Goal: Task Accomplishment & Management: Manage account settings

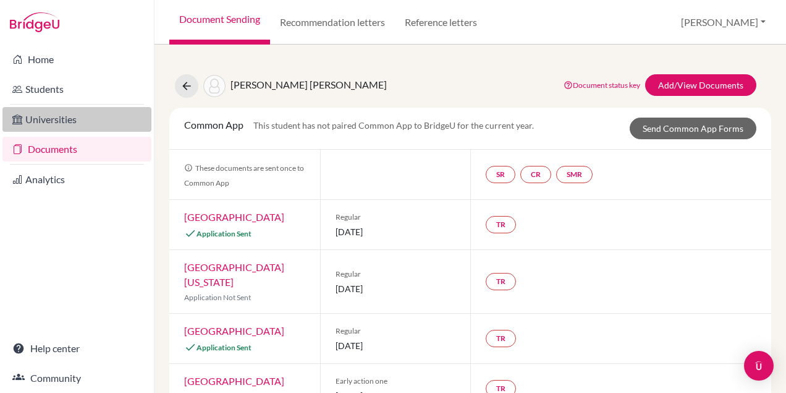
click at [56, 121] on link "Universities" at bounding box center [76, 119] width 149 height 25
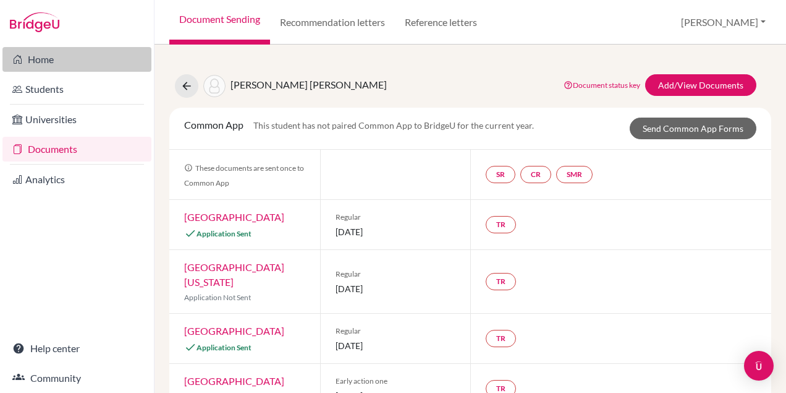
click at [49, 57] on link "Home" at bounding box center [76, 59] width 149 height 25
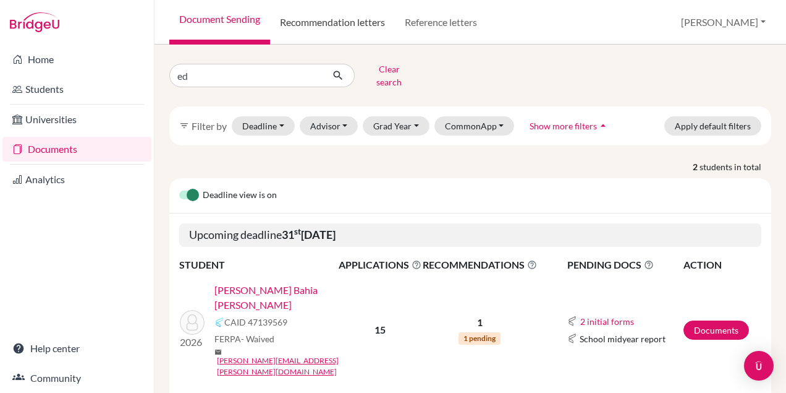
click at [345, 17] on link "Recommendation letters" at bounding box center [332, 22] width 125 height 45
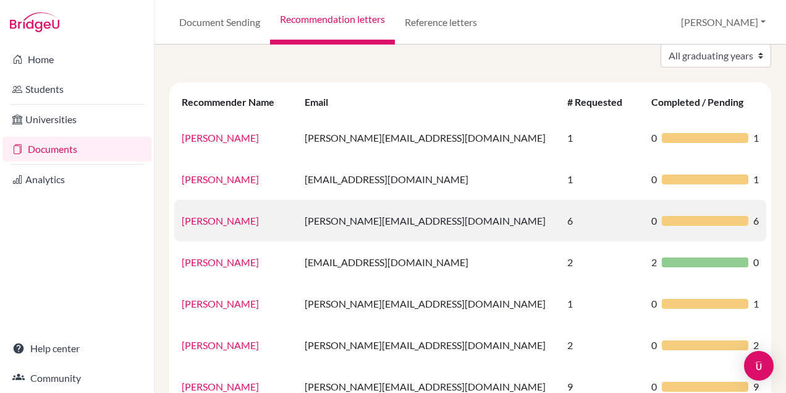
scroll to position [55, 0]
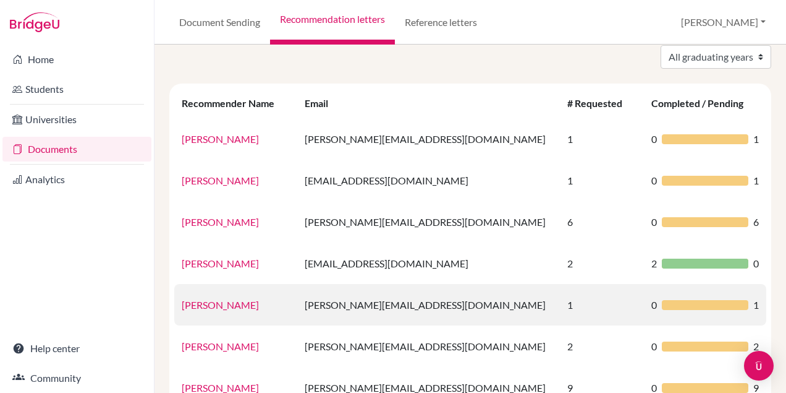
click at [217, 304] on link "Gregory Maher" at bounding box center [220, 305] width 77 height 12
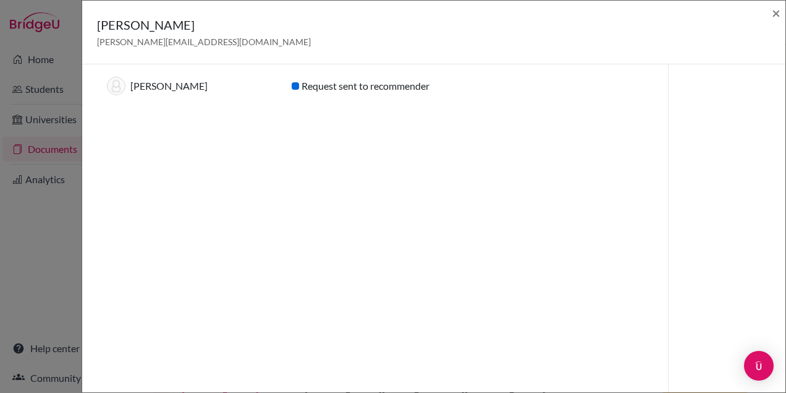
scroll to position [0, 0]
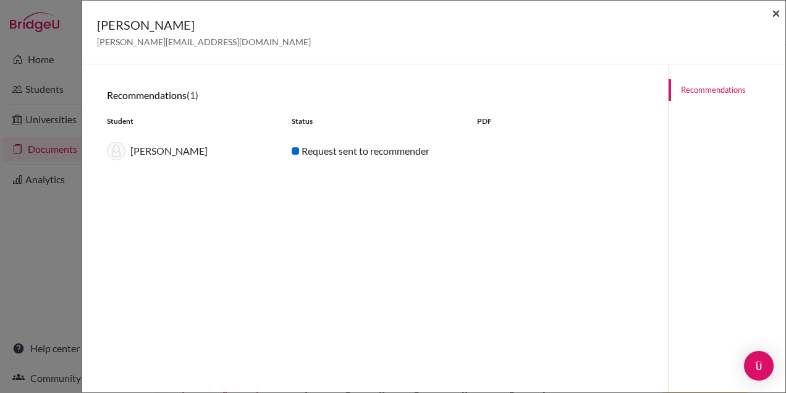
click at [775, 15] on span "×" at bounding box center [776, 13] width 9 height 18
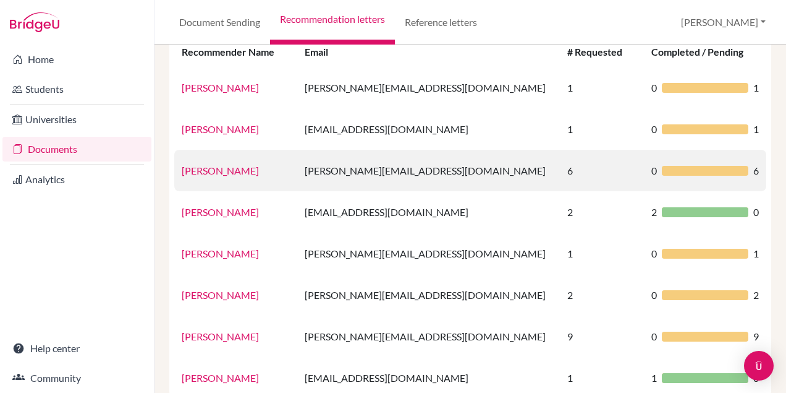
scroll to position [114, 0]
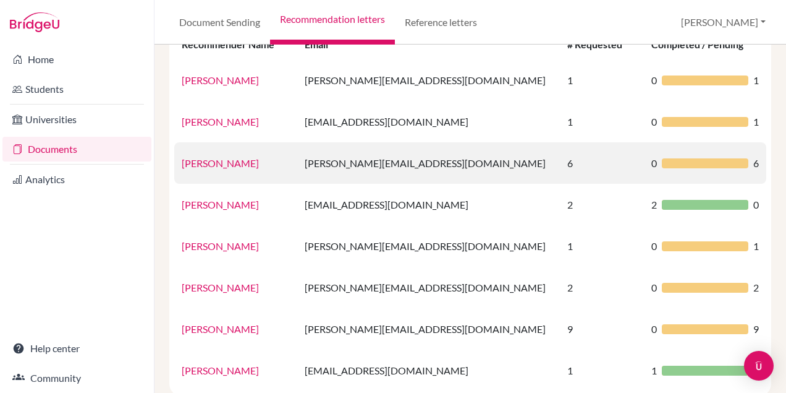
click at [383, 169] on td "daniel.cox@eabh.com.br" at bounding box center [428, 162] width 263 height 41
click at [213, 161] on link "Daniel Cox" at bounding box center [220, 163] width 77 height 12
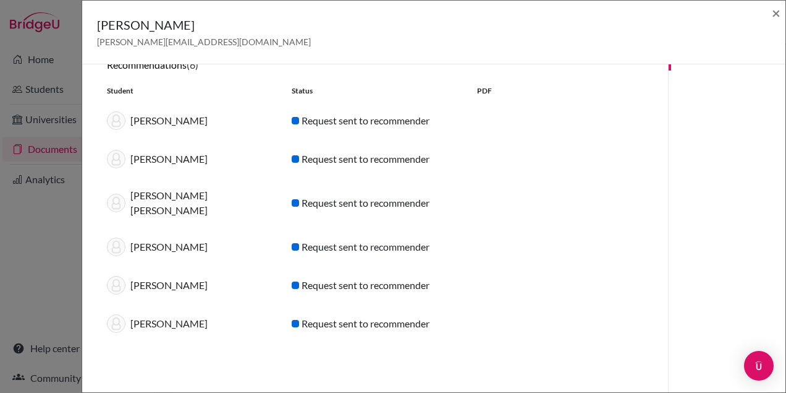
scroll to position [5, 0]
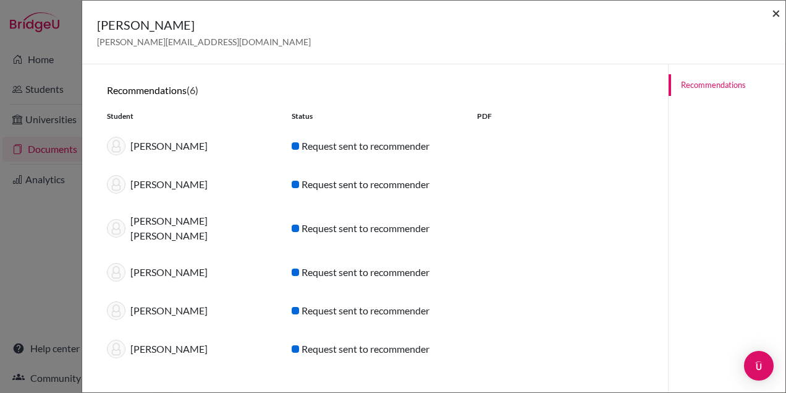
click at [773, 15] on span "×" at bounding box center [776, 13] width 9 height 18
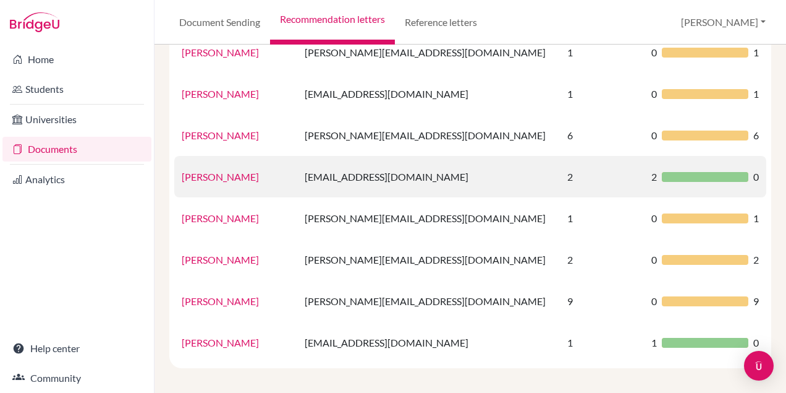
scroll to position [146, 0]
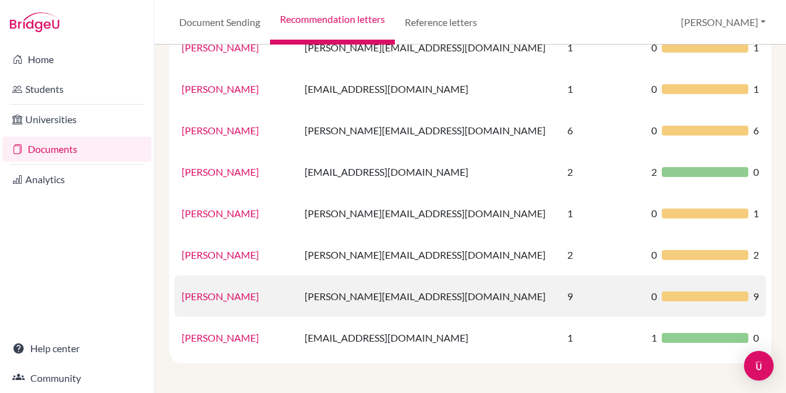
click at [243, 295] on link "Leonardo Botaro" at bounding box center [220, 296] width 77 height 12
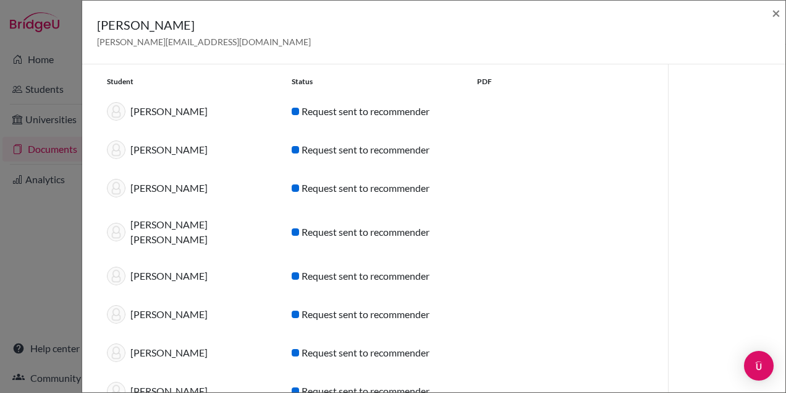
scroll to position [0, 0]
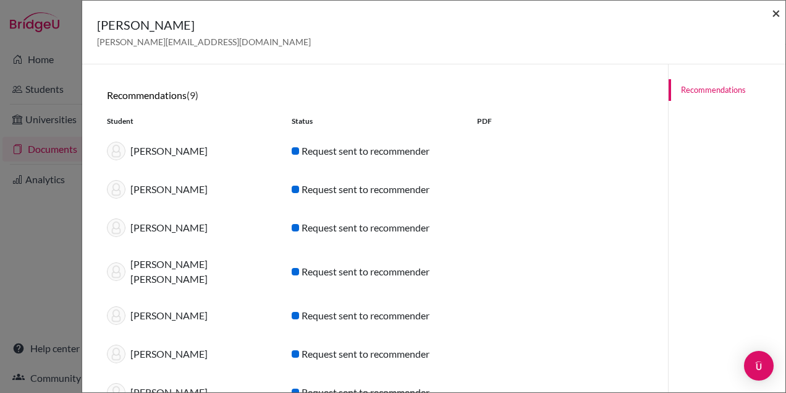
click at [775, 11] on span "×" at bounding box center [776, 13] width 9 height 18
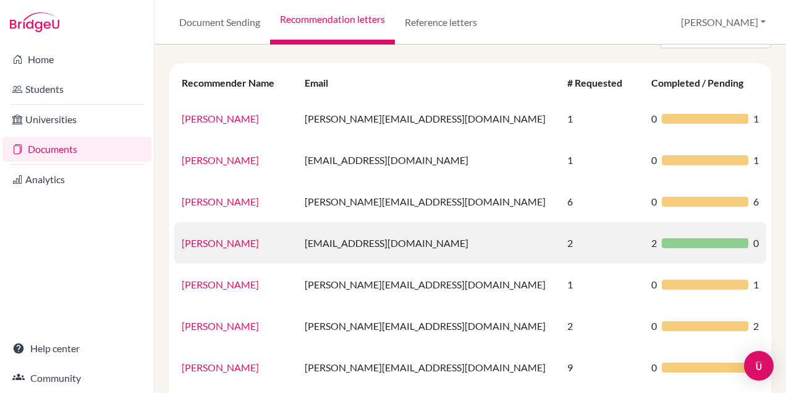
scroll to position [79, 0]
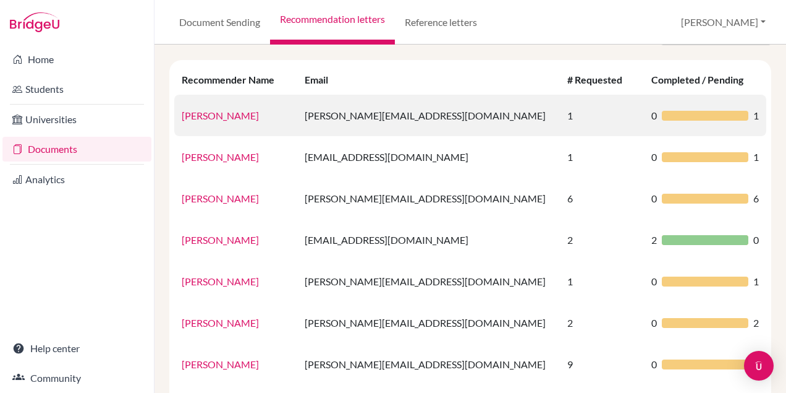
click at [355, 114] on td "amanda.duque@eabh.com.br" at bounding box center [428, 115] width 263 height 41
click at [231, 116] on link "Amanda Duque" at bounding box center [220, 115] width 77 height 12
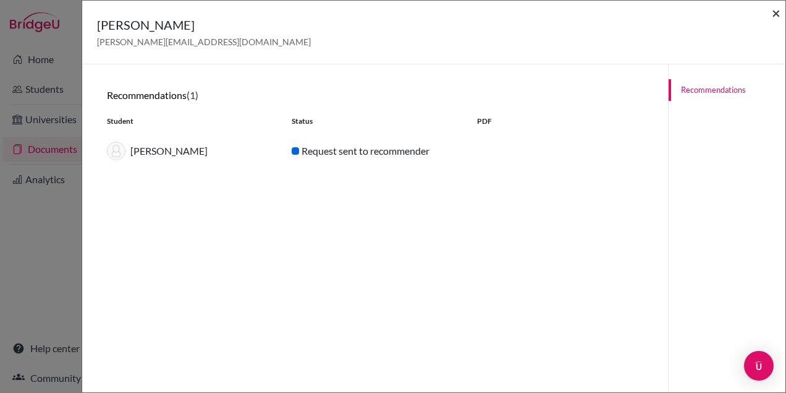
click at [777, 9] on span "×" at bounding box center [776, 13] width 9 height 18
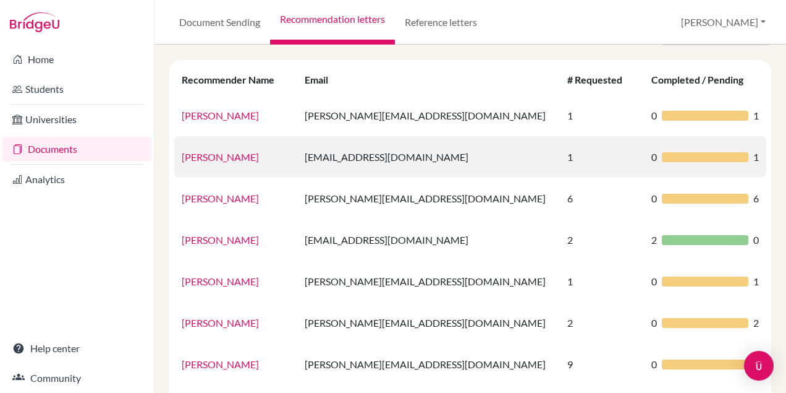
click at [216, 160] on link "[PERSON_NAME]" at bounding box center [220, 157] width 77 height 12
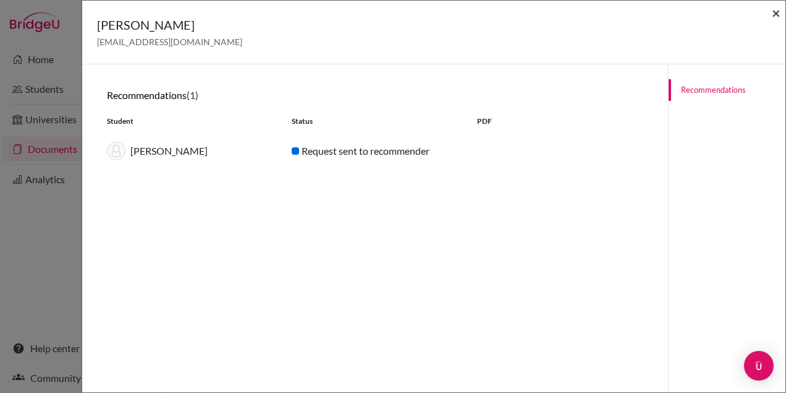
click at [773, 15] on span "×" at bounding box center [776, 13] width 9 height 18
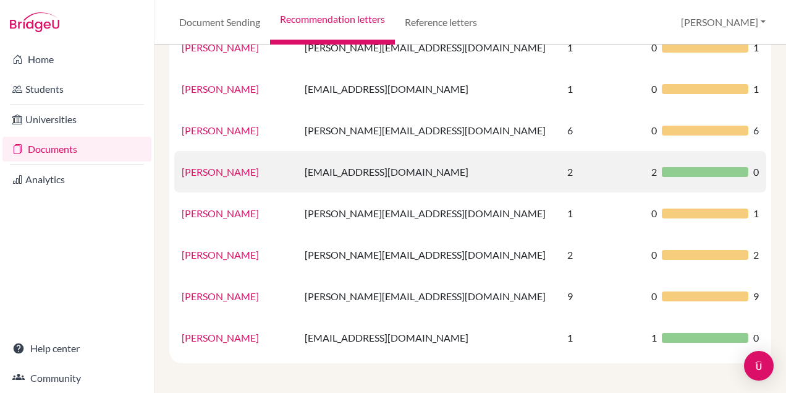
scroll to position [0, 0]
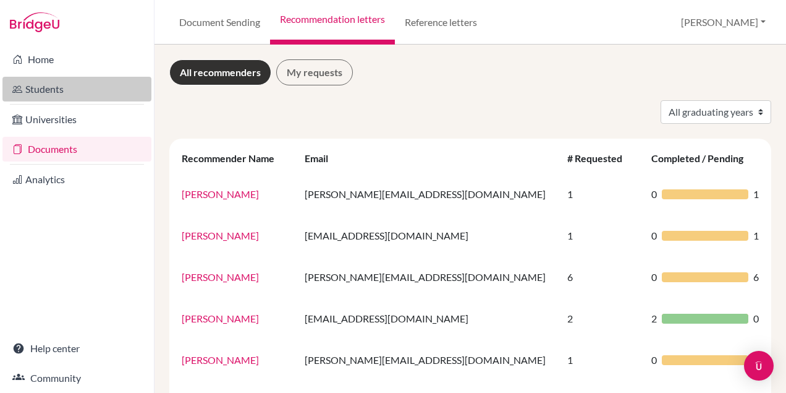
click at [41, 83] on link "Students" at bounding box center [76, 89] width 149 height 25
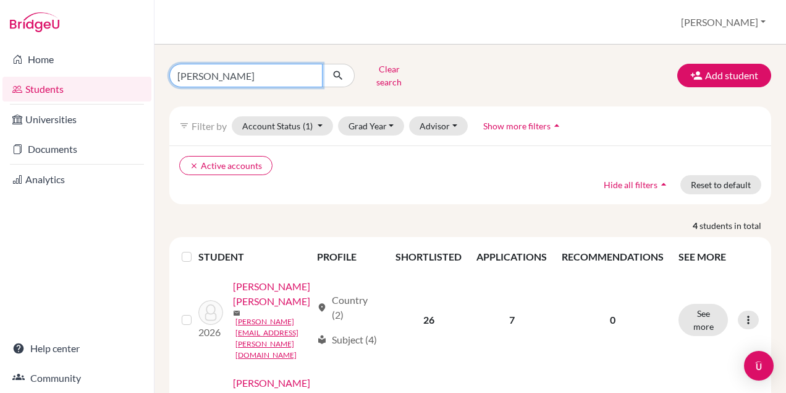
click at [292, 71] on input "[PERSON_NAME]" at bounding box center [245, 75] width 153 height 23
type input "l"
type input "[PERSON_NAME]"
click button "submit" at bounding box center [338, 75] width 33 height 23
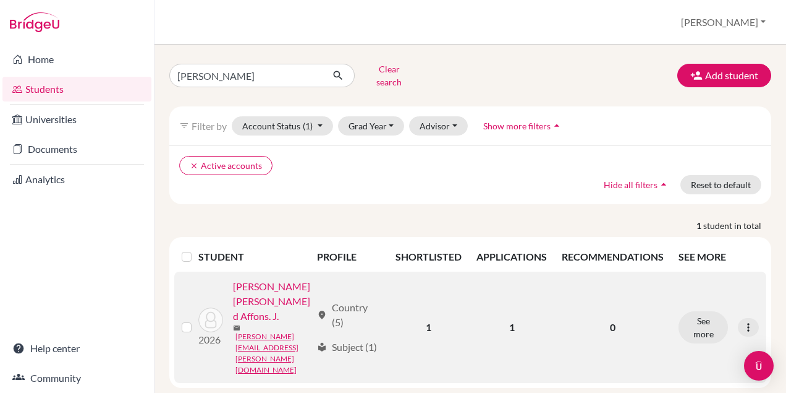
click at [257, 323] on link "[PERSON_NAME] [PERSON_NAME] d Affons. J." at bounding box center [272, 301] width 79 height 45
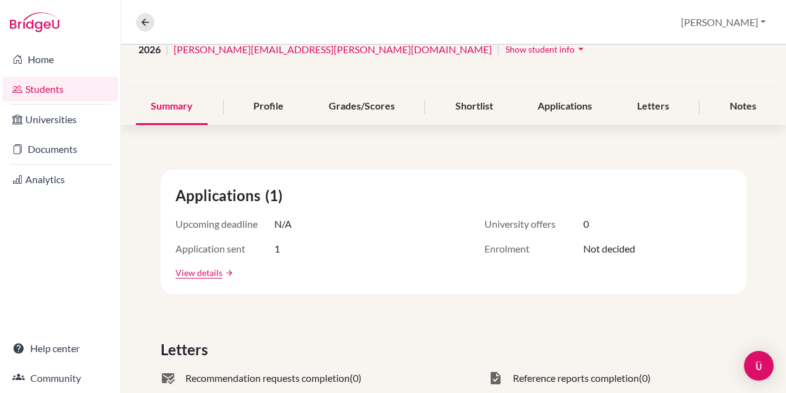
scroll to position [109, 0]
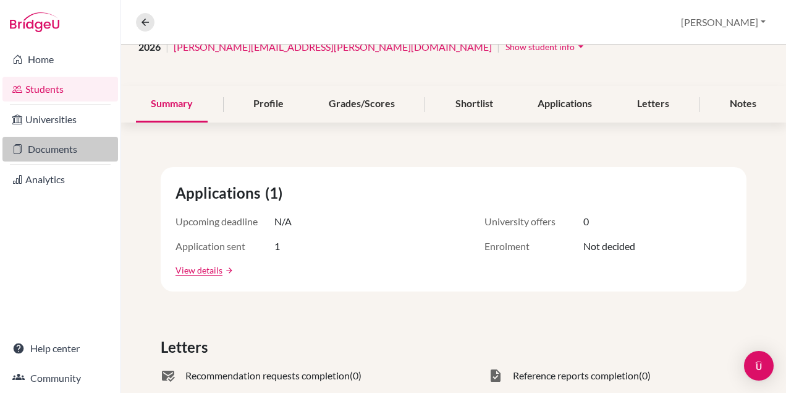
click at [75, 146] on link "Documents" at bounding box center [60, 149] width 116 height 25
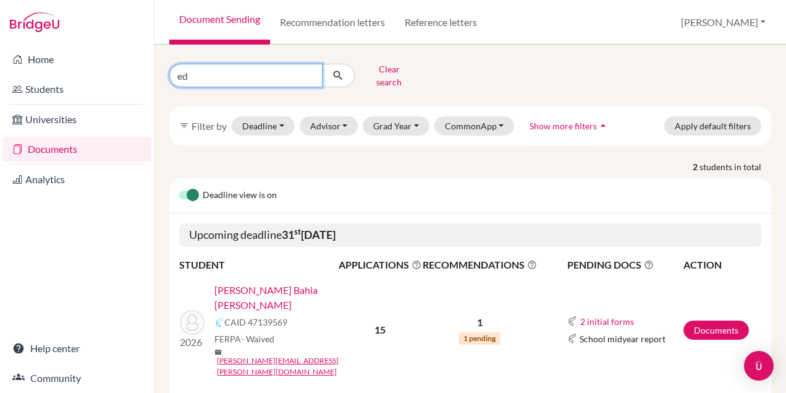
click at [261, 76] on input "ed" at bounding box center [245, 75] width 153 height 23
type input "e"
type input "james"
click button "submit" at bounding box center [338, 75] width 33 height 23
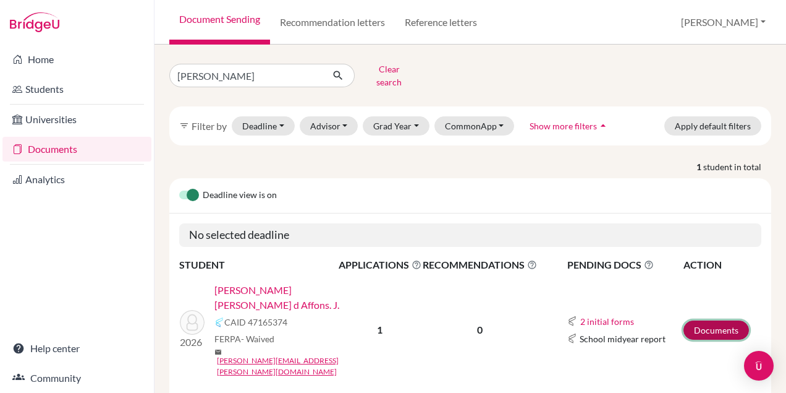
click at [721, 320] on link "Documents" at bounding box center [717, 329] width 66 height 19
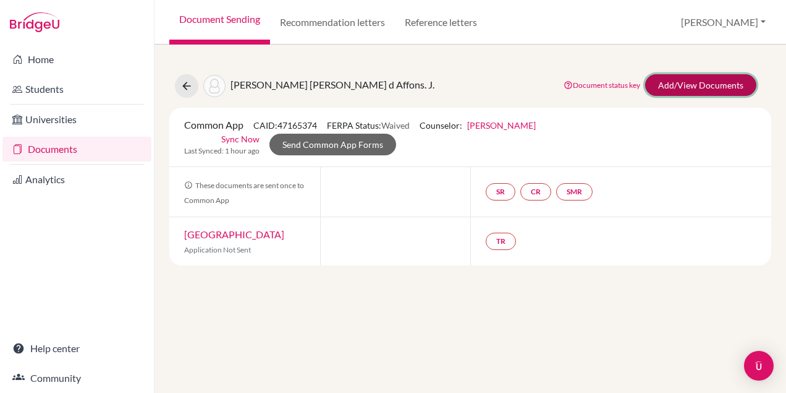
click at [704, 82] on link "Add/View Documents" at bounding box center [700, 85] width 111 height 22
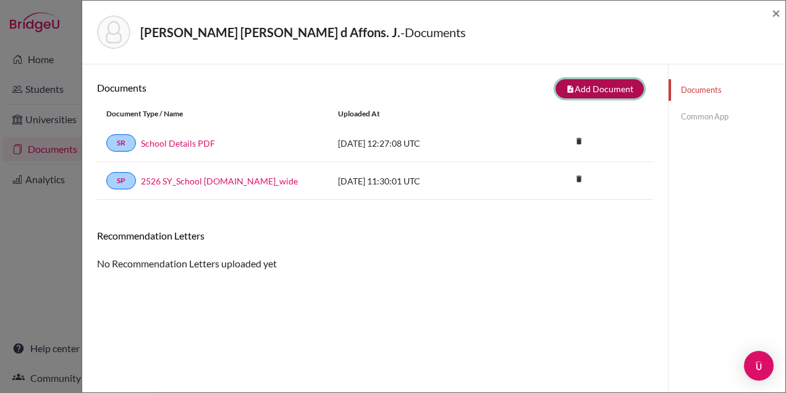
click at [616, 90] on button "note_add Add Document" at bounding box center [600, 88] width 88 height 19
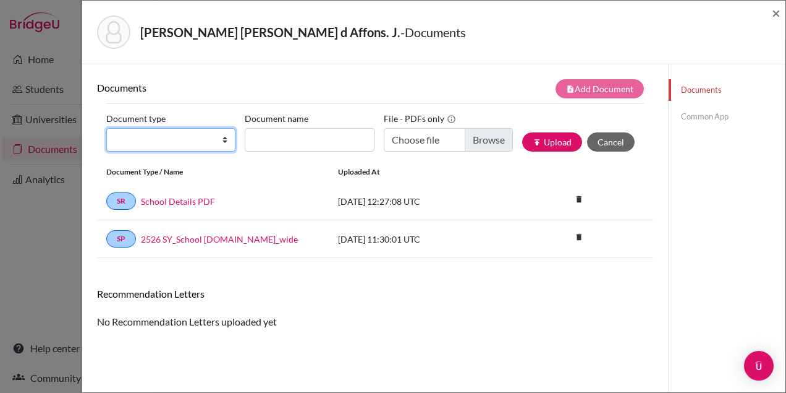
click at [168, 147] on select "Change explanation for Common App reports Counselor recommendation Internationa…" at bounding box center [170, 139] width 129 height 23
select select "2"
click at [106, 128] on select "Change explanation for Common App reports Counselor recommendation Internationa…" at bounding box center [170, 139] width 129 height 23
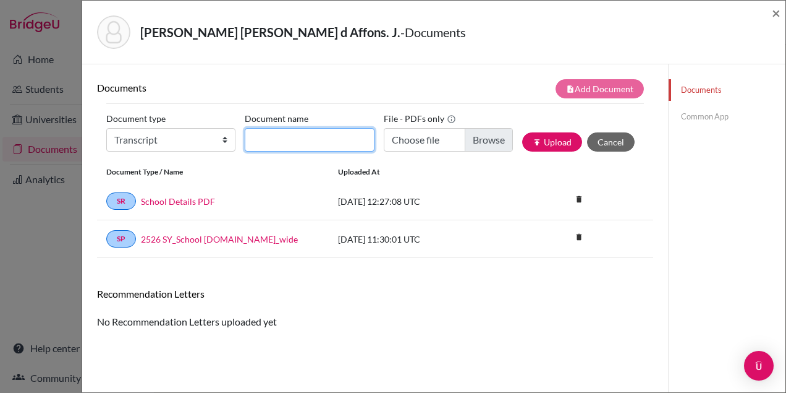
click at [286, 145] on input "Document name" at bounding box center [309, 139] width 129 height 23
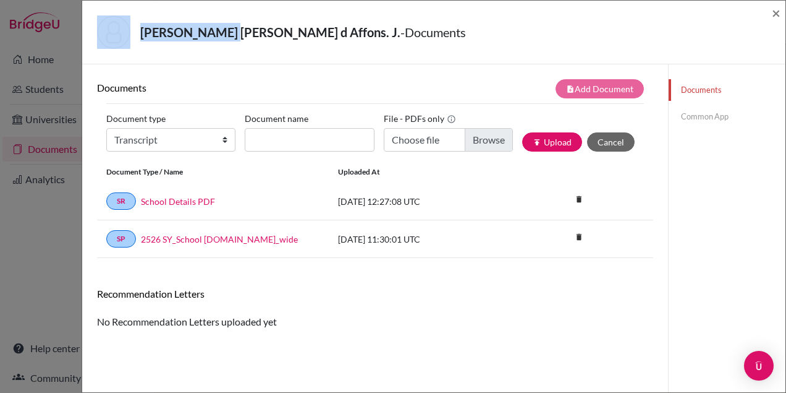
drag, startPoint x: 224, startPoint y: 34, endPoint x: 131, endPoint y: 33, distance: 93.3
click at [131, 33] on div "Johnson, James Edward D. Paixão d Affons. J. - Documents" at bounding box center [429, 31] width 665 height 33
copy div "Johnson, James"
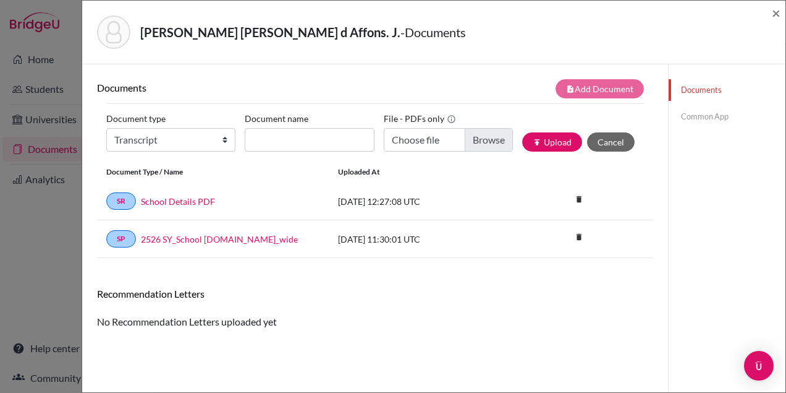
click at [268, 35] on strong "[PERSON_NAME] [PERSON_NAME] d Affons. J." at bounding box center [270, 32] width 260 height 15
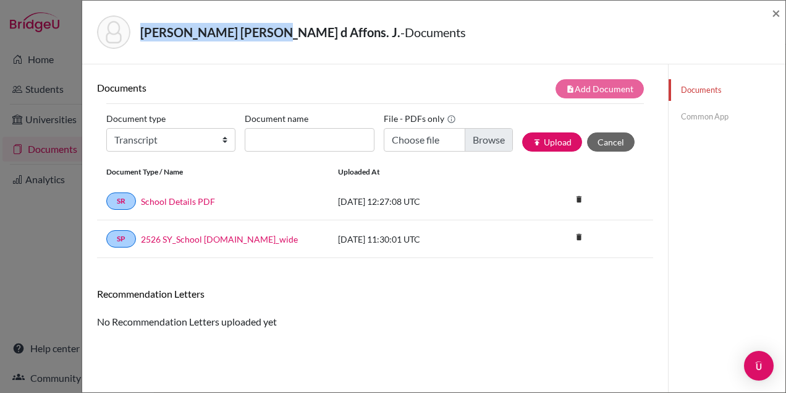
drag, startPoint x: 268, startPoint y: 35, endPoint x: 143, endPoint y: 39, distance: 124.3
click at [139, 39] on div "Johnson, James Edward D. Paixão d Affons. J. - Documents" at bounding box center [429, 31] width 665 height 33
copy strong "Johnson, James Edward"
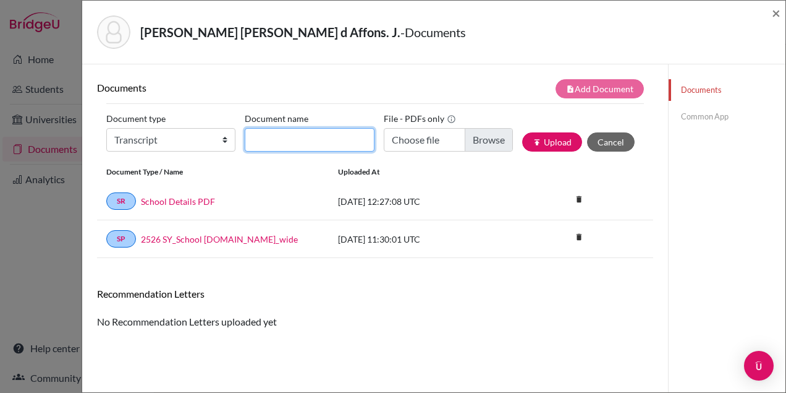
click at [315, 141] on input "Document name" at bounding box center [309, 139] width 129 height 23
paste input "Johnson, James Edward"
type input "Johnson, James Edward_Initial Transcript"
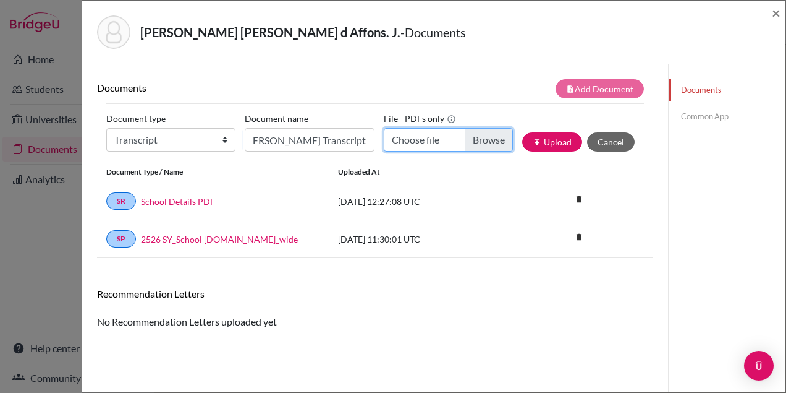
click at [494, 139] on input "Choose file" at bounding box center [448, 139] width 129 height 23
type input "C:\fakepath\James Edward Diório Paixão d'Affonseca Johnson.pdf"
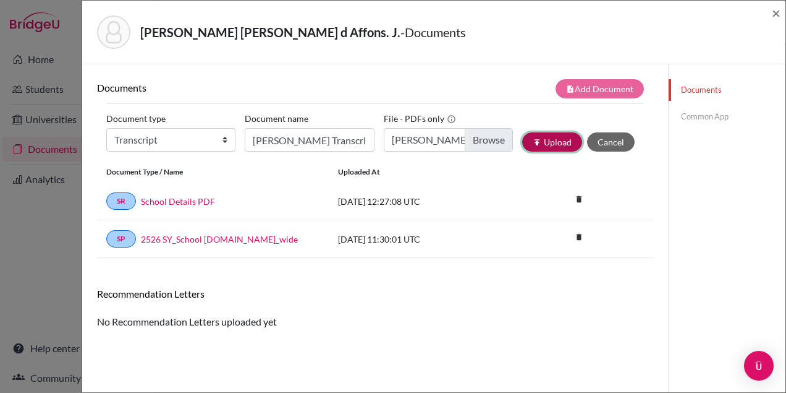
click at [548, 148] on button "publish Upload" at bounding box center [552, 141] width 60 height 19
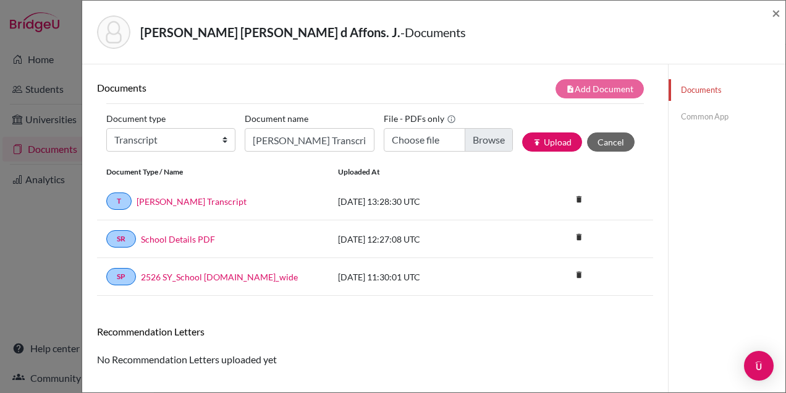
click at [710, 115] on link "Common App" at bounding box center [727, 117] width 117 height 22
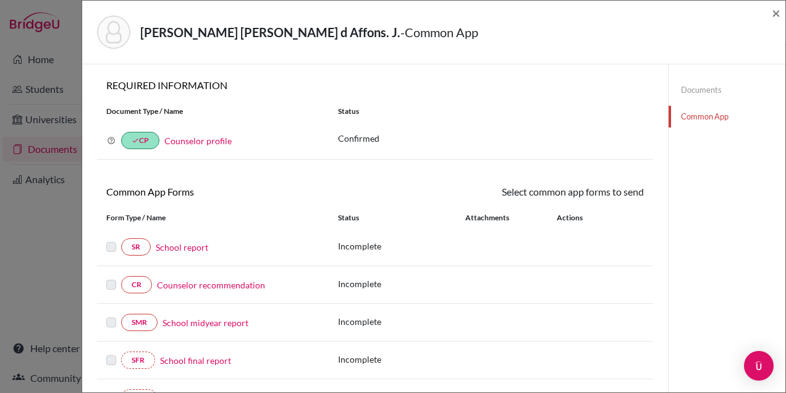
click at [180, 247] on link "School report" at bounding box center [182, 246] width 53 height 13
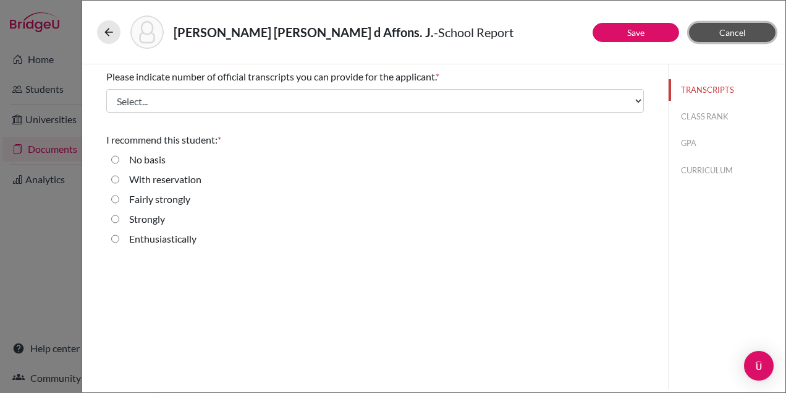
click at [745, 35] on button "Cancel" at bounding box center [732, 32] width 87 height 19
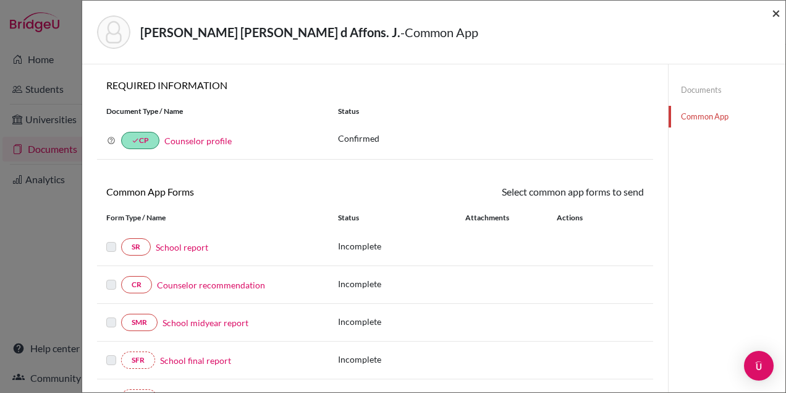
click at [775, 15] on span "×" at bounding box center [776, 13] width 9 height 18
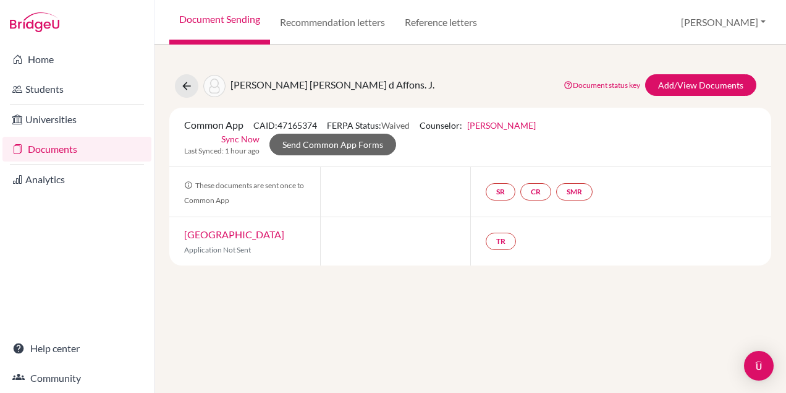
click at [66, 146] on link "Documents" at bounding box center [76, 149] width 149 height 25
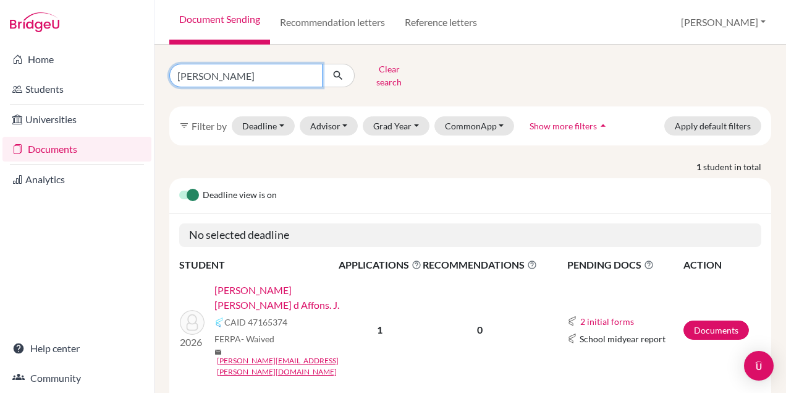
click at [205, 72] on input "[PERSON_NAME]" at bounding box center [245, 75] width 153 height 23
type input "j"
type input "eduar"
click button "submit" at bounding box center [338, 75] width 33 height 23
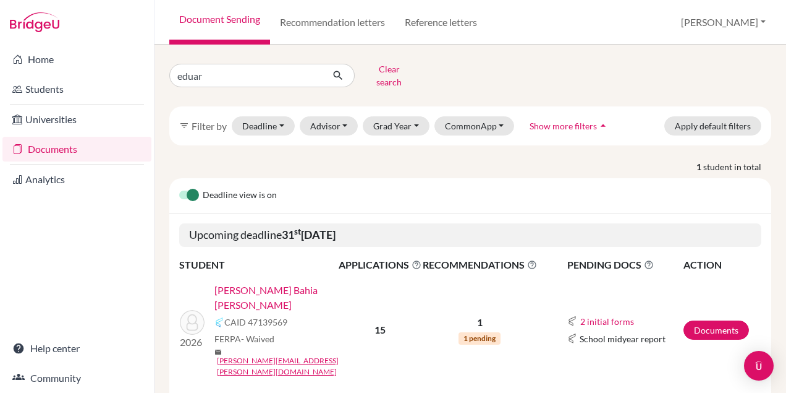
click at [255, 282] on link "[PERSON_NAME] Bahia [PERSON_NAME]" at bounding box center [280, 297] width 132 height 30
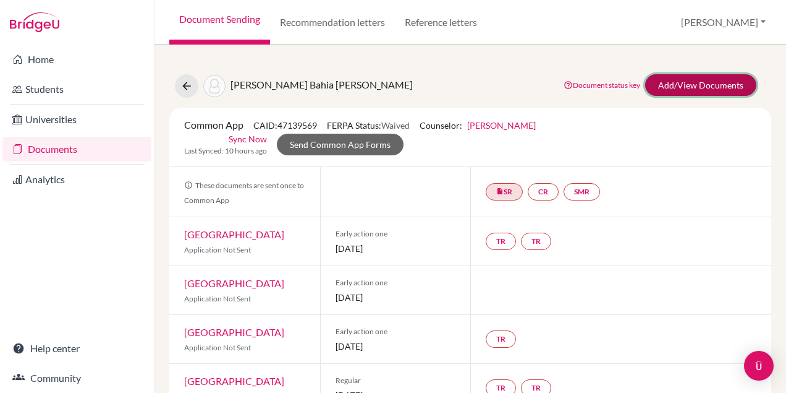
click at [675, 85] on link "Add/View Documents" at bounding box center [700, 85] width 111 height 22
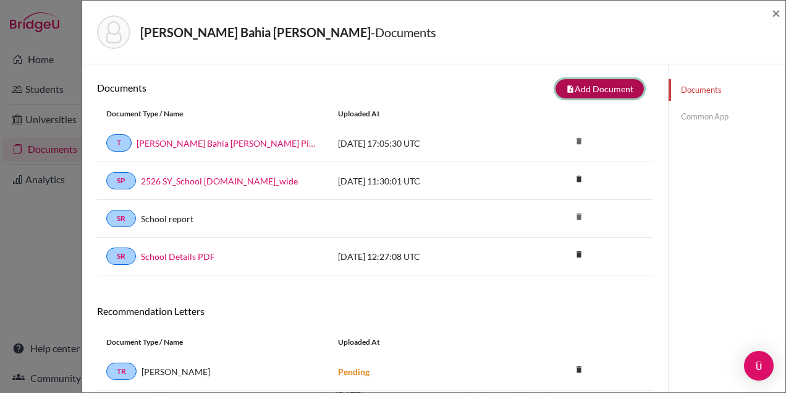
click at [609, 89] on button "note_add Add Document" at bounding box center [600, 88] width 88 height 19
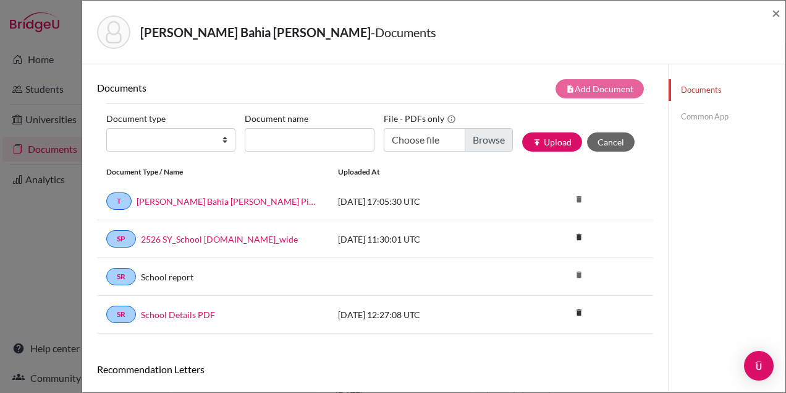
click at [189, 151] on div "Document type Change explanation for Common App reports Counselor recommendatio…" at bounding box center [375, 135] width 538 height 53
click at [182, 140] on select "Change explanation for Common App reports Counselor recommendation Internationa…" at bounding box center [170, 139] width 129 height 23
select select "2"
click at [106, 128] on select "Change explanation for Common App reports Counselor recommendation Internationa…" at bounding box center [170, 139] width 129 height 23
click at [274, 143] on input "Document name" at bounding box center [309, 139] width 129 height 23
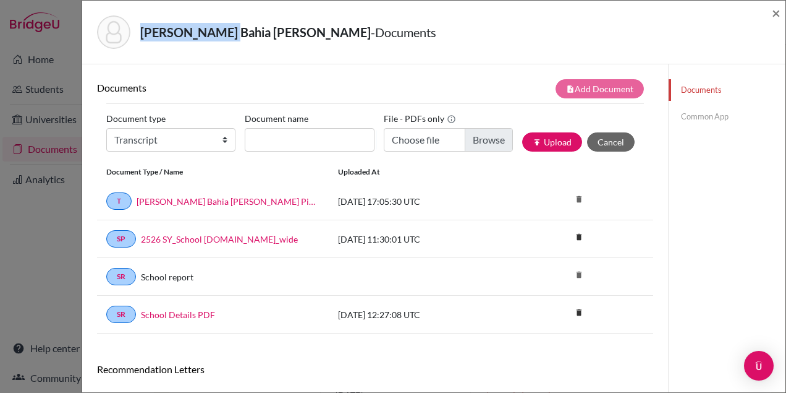
drag, startPoint x: 222, startPoint y: 35, endPoint x: 137, endPoint y: 34, distance: 84.7
click at [137, 34] on div "Pinto, Eduarda Bahia Alves - Documents" at bounding box center [429, 31] width 665 height 33
copy strong "Pinto, Eduarda"
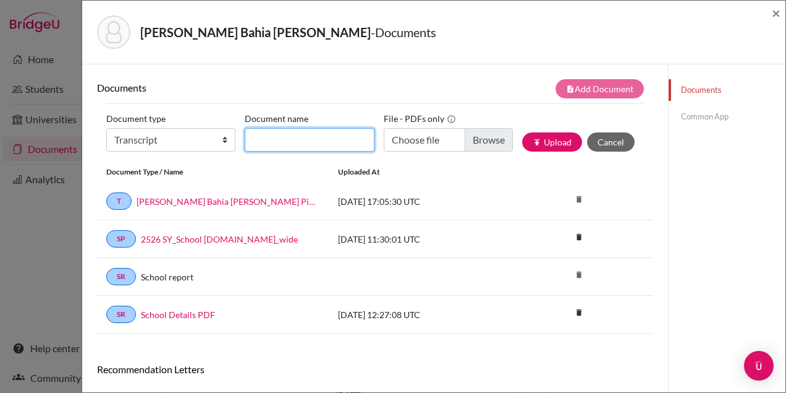
click at [272, 137] on input "Document name" at bounding box center [309, 139] width 129 height 23
paste input "Pinto, Eduarda"
type input "Pinto, Eduarda_Initial Transcript"
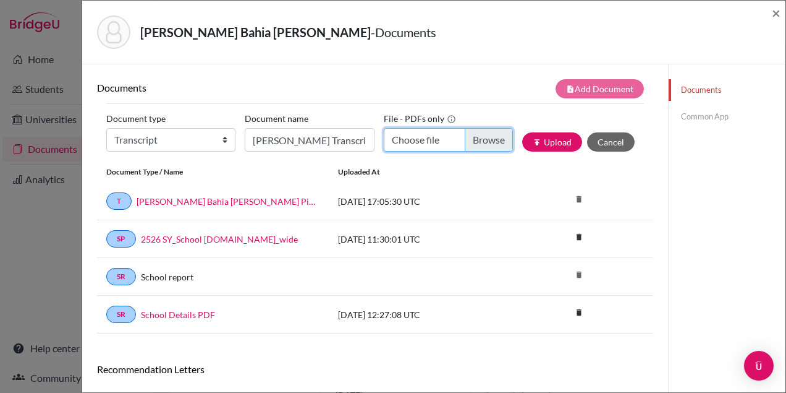
click at [485, 149] on input "Choose file" at bounding box center [448, 139] width 129 height 23
type input "C:\fakepath\Eduarda Bahia Alves Pinto.pdf"
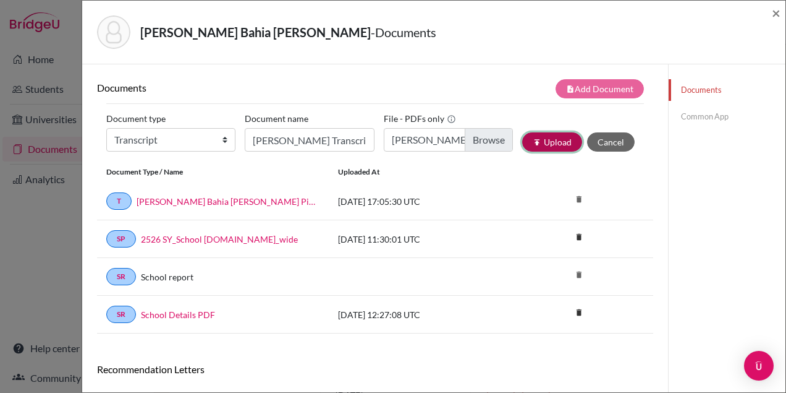
click at [549, 141] on button "publish Upload" at bounding box center [552, 141] width 60 height 19
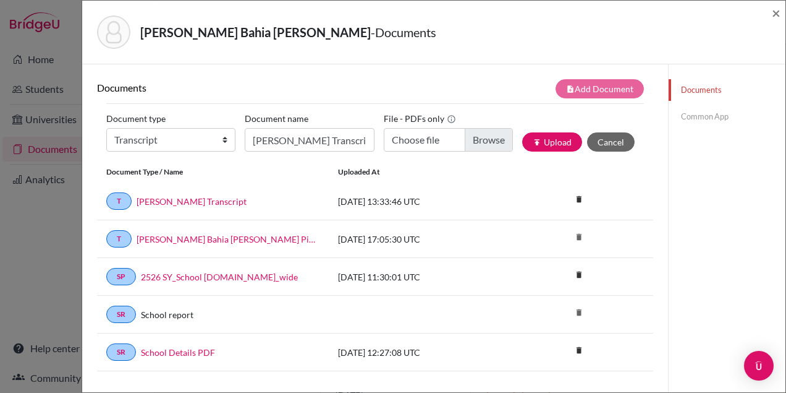
click at [694, 121] on link "Common App" at bounding box center [727, 117] width 117 height 22
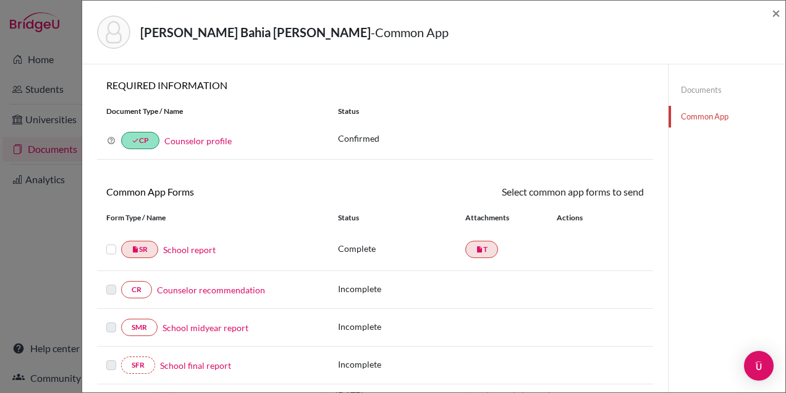
click at [200, 250] on link "School report" at bounding box center [189, 249] width 53 height 13
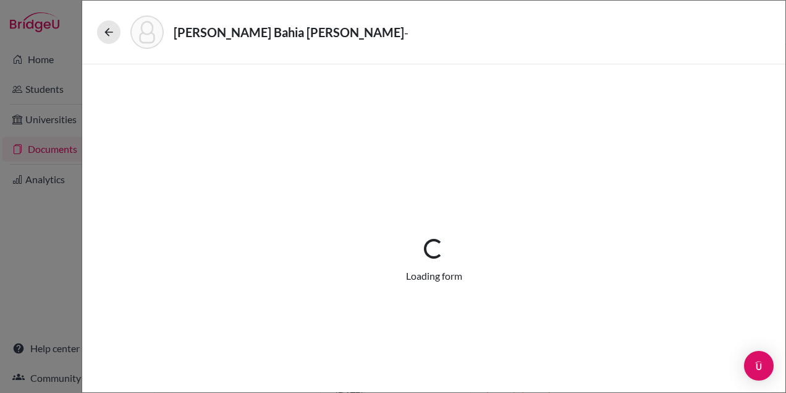
select select "1"
select select "657264"
select select "0"
select select "1"
select select "0"
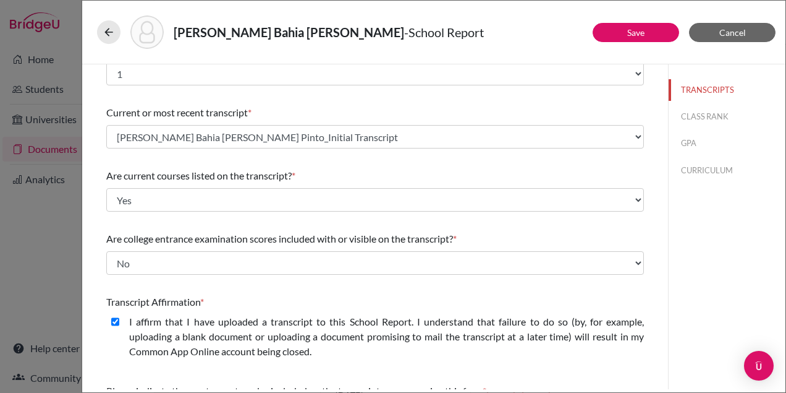
scroll to position [5, 0]
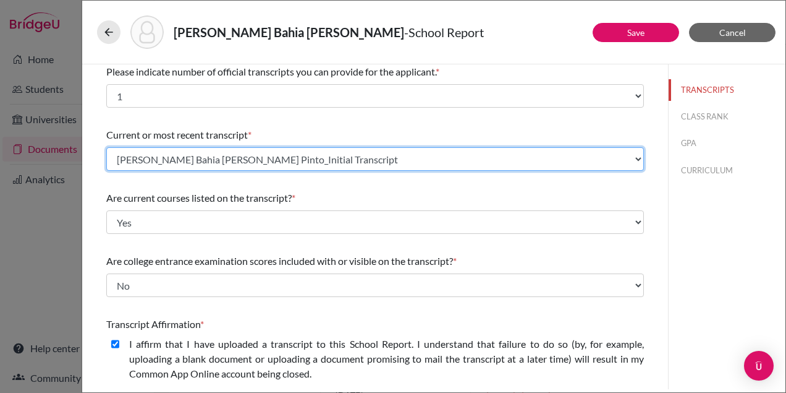
click at [444, 164] on select "Select existing document or upload a new one Eduarda Bahia Alves Pinto_Initial …" at bounding box center [375, 158] width 538 height 23
select select "657339"
click at [106, 147] on select "Select existing document or upload a new one Eduarda Bahia Alves Pinto_Initial …" at bounding box center [375, 158] width 538 height 23
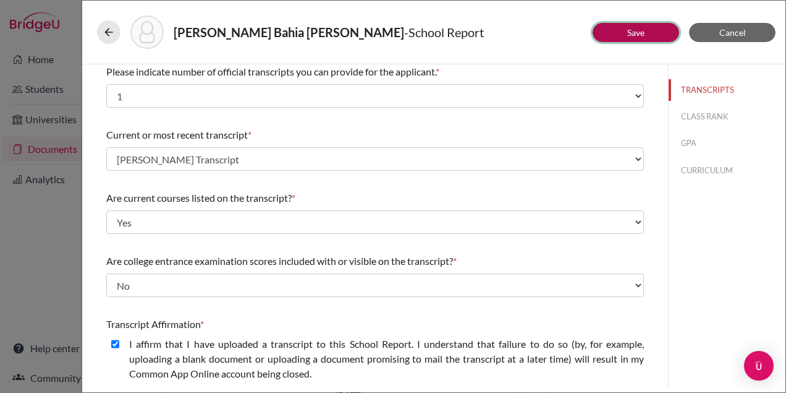
click at [609, 34] on button "Save" at bounding box center [636, 32] width 87 height 19
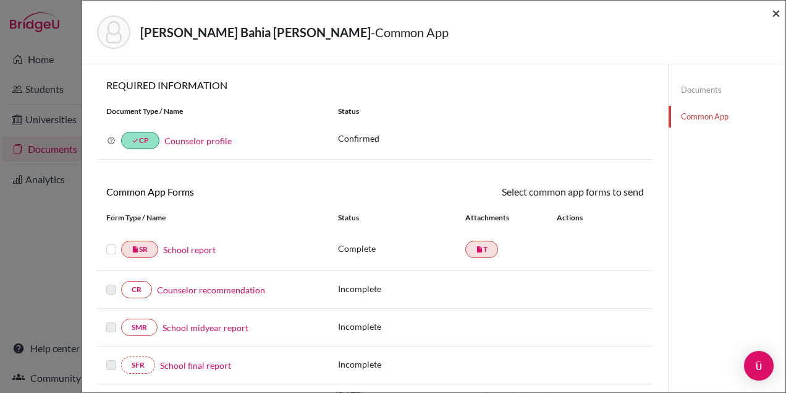
click at [777, 12] on span "×" at bounding box center [776, 13] width 9 height 18
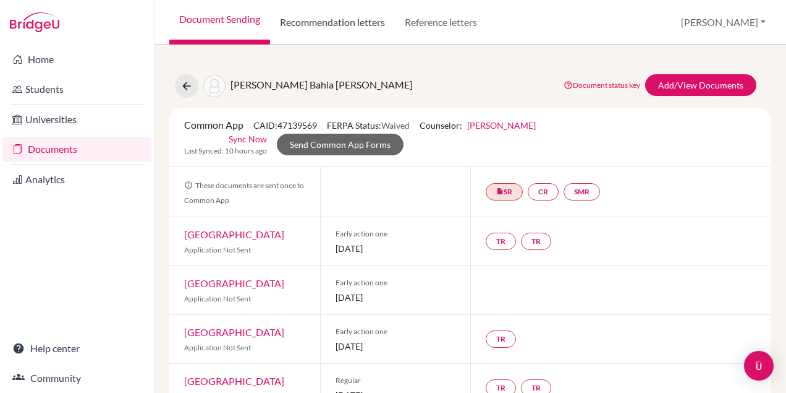
click at [292, 25] on link "Recommendation letters" at bounding box center [332, 22] width 125 height 45
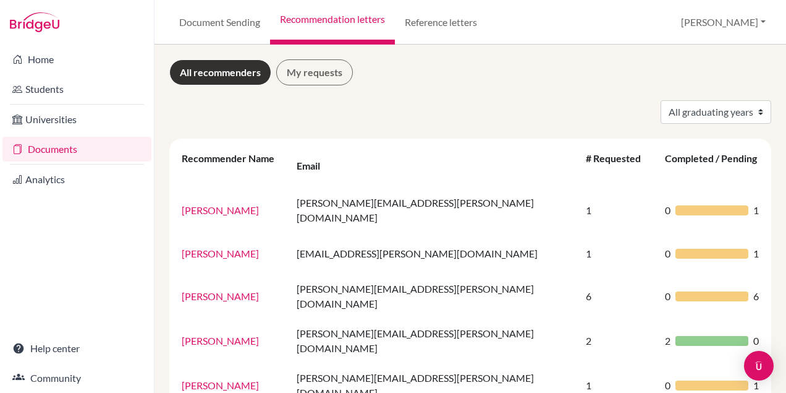
click at [198, 21] on link "Document Sending" at bounding box center [219, 22] width 101 height 45
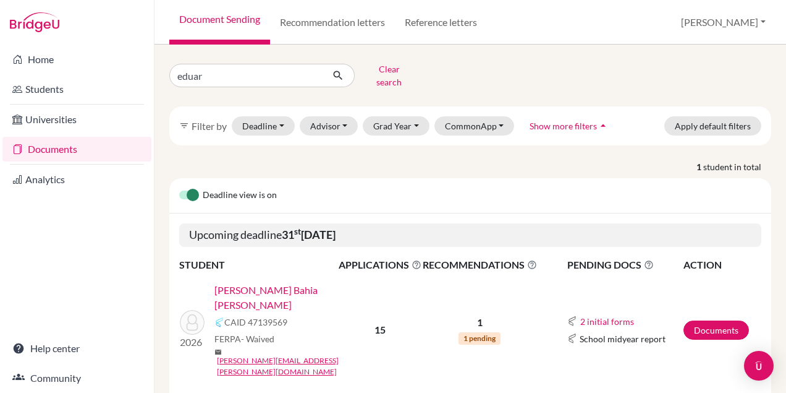
click at [291, 282] on link "[PERSON_NAME] Bahia [PERSON_NAME]" at bounding box center [280, 297] width 132 height 30
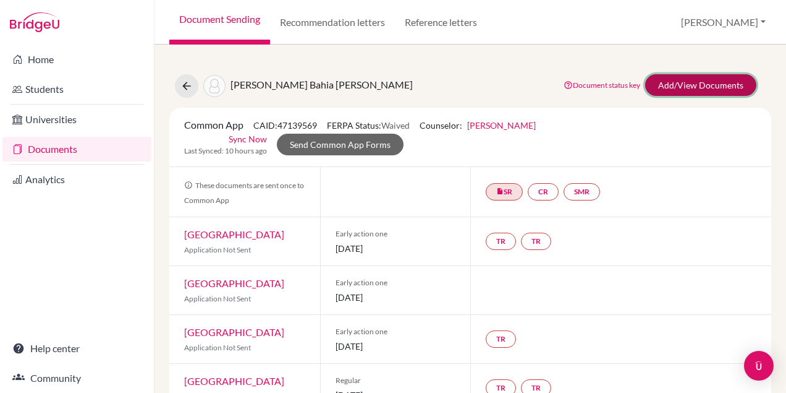
click at [674, 90] on link "Add/View Documents" at bounding box center [700, 85] width 111 height 22
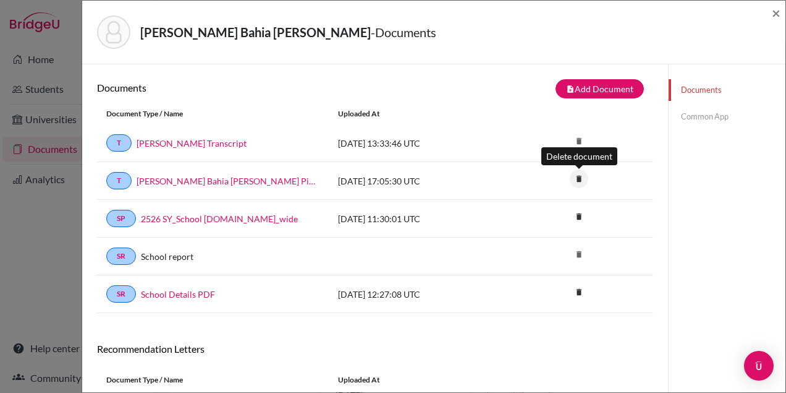
click at [577, 177] on icon "delete" at bounding box center [579, 178] width 19 height 19
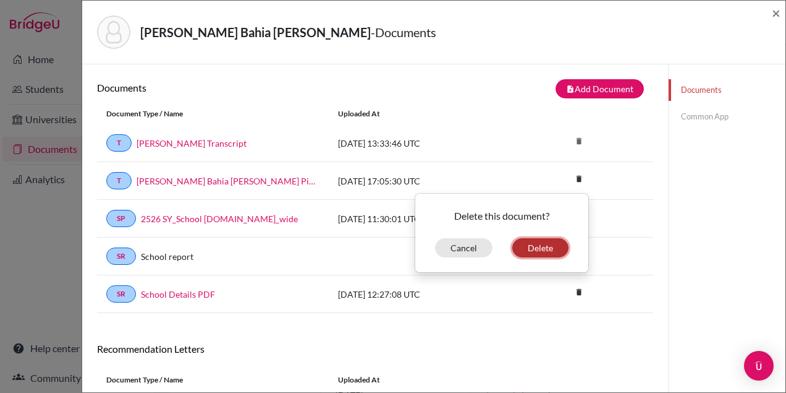
click at [542, 252] on button "Delete" at bounding box center [540, 247] width 56 height 19
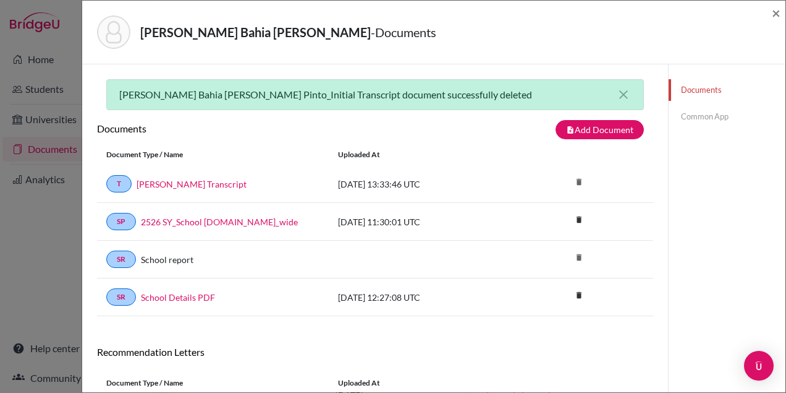
click at [710, 116] on link "Common App" at bounding box center [727, 117] width 117 height 22
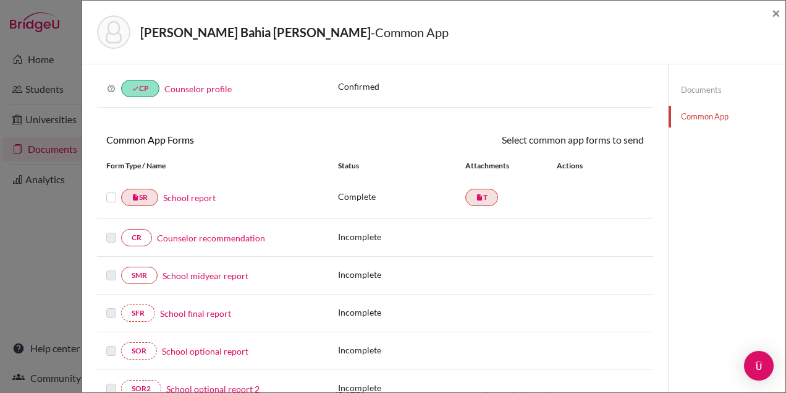
scroll to position [56, 0]
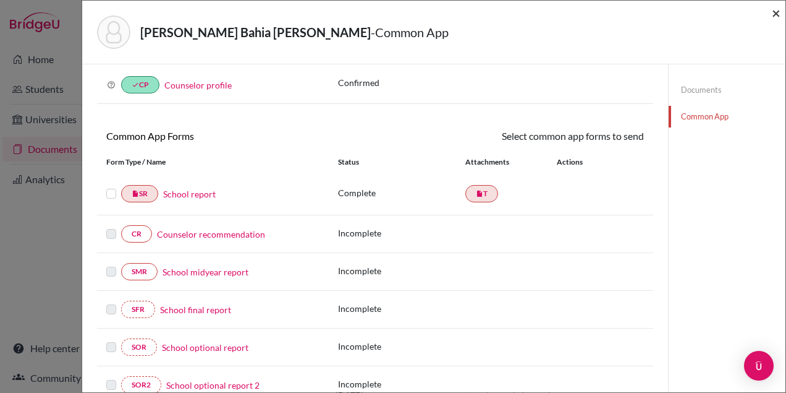
click at [776, 15] on span "×" at bounding box center [776, 13] width 9 height 18
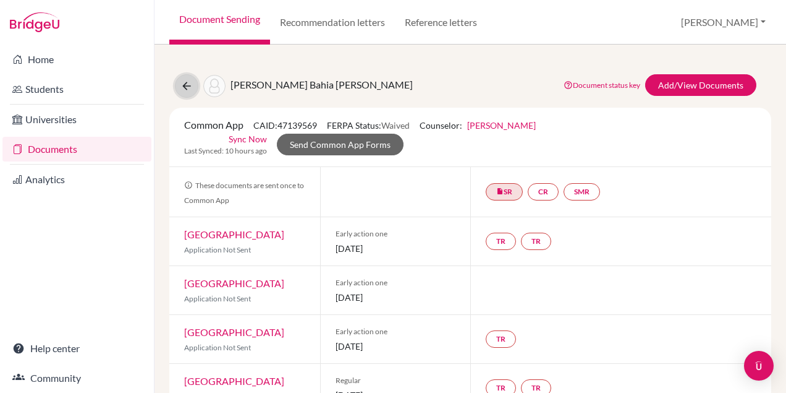
click at [185, 85] on icon at bounding box center [186, 86] width 12 height 12
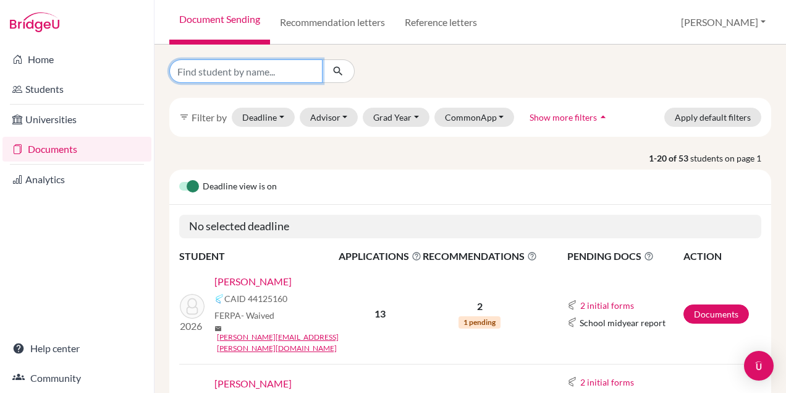
click at [226, 72] on input "Find student by name..." at bounding box center [245, 70] width 153 height 23
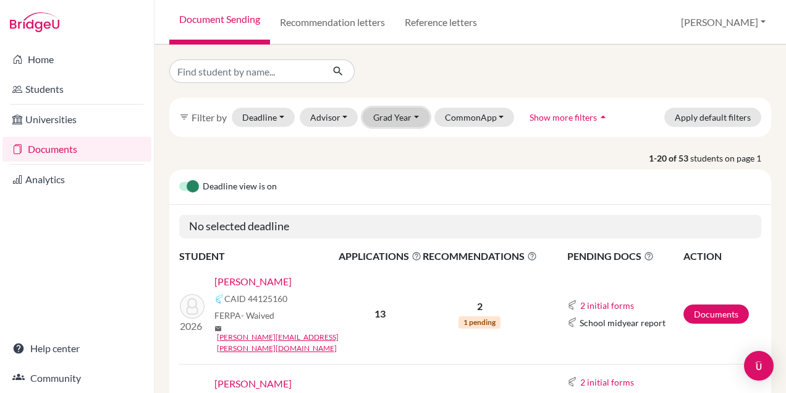
click at [397, 122] on button "Grad Year" at bounding box center [396, 117] width 67 height 19
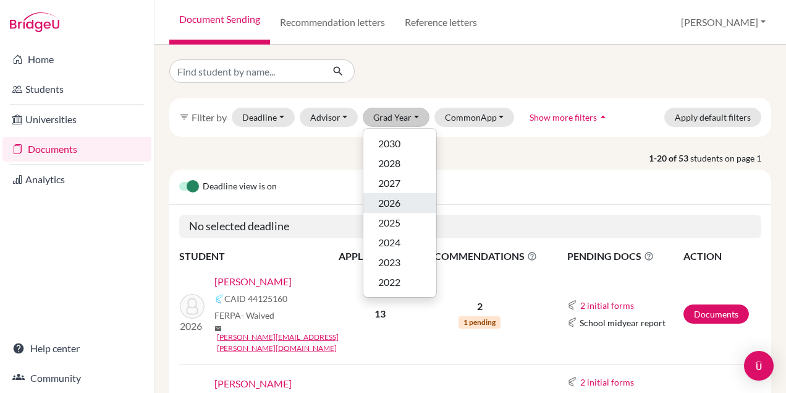
click at [397, 207] on span "2026" at bounding box center [389, 202] width 22 height 15
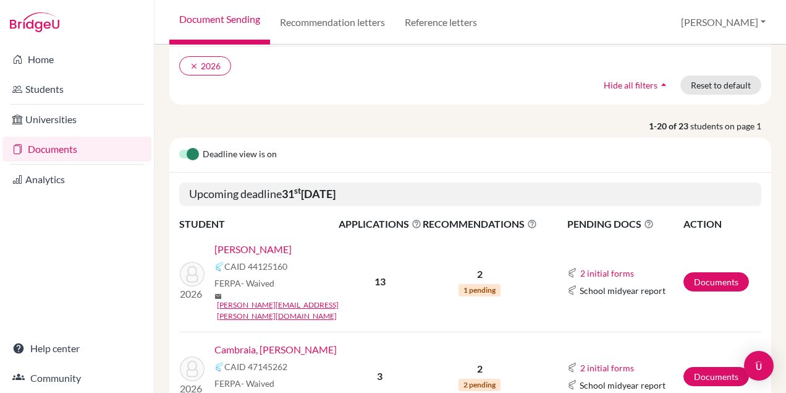
scroll to position [97, 0]
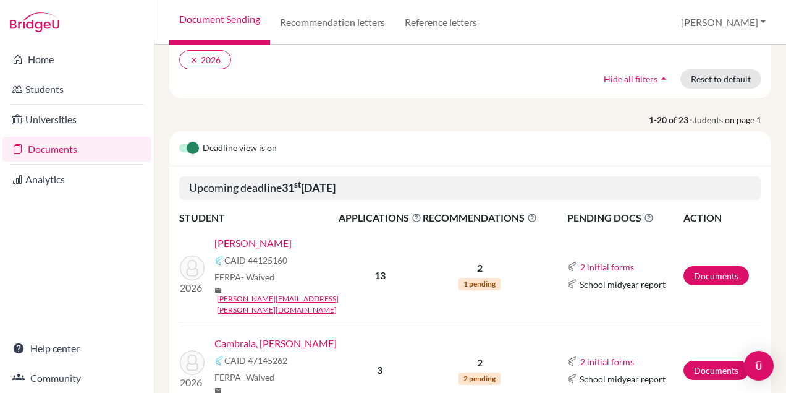
click at [292, 240] on link "[PERSON_NAME]" at bounding box center [252, 243] width 77 height 15
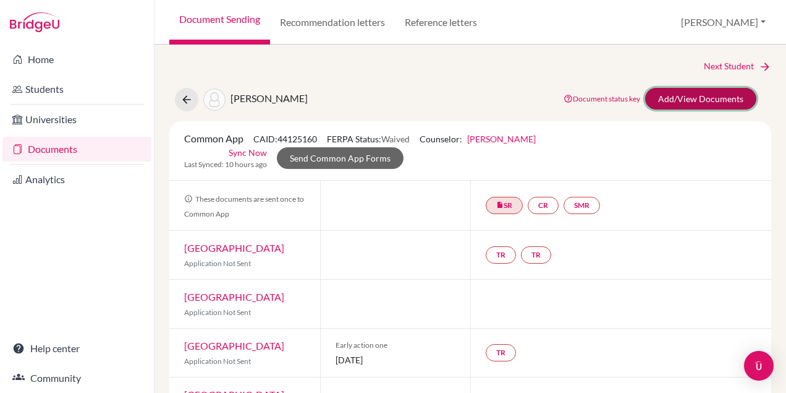
click at [682, 100] on link "Add/View Documents" at bounding box center [700, 99] width 111 height 22
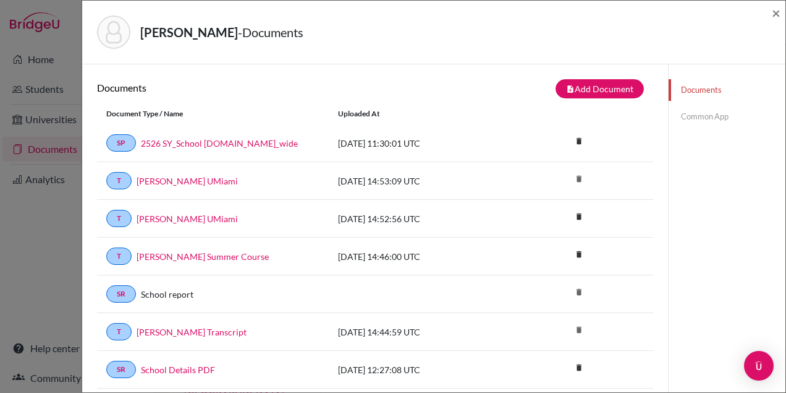
click at [704, 127] on link "Common App" at bounding box center [727, 117] width 117 height 22
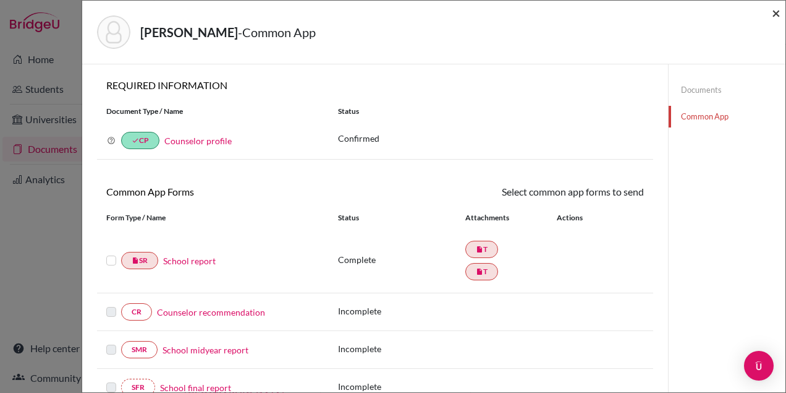
click at [772, 14] on span "×" at bounding box center [776, 13] width 9 height 18
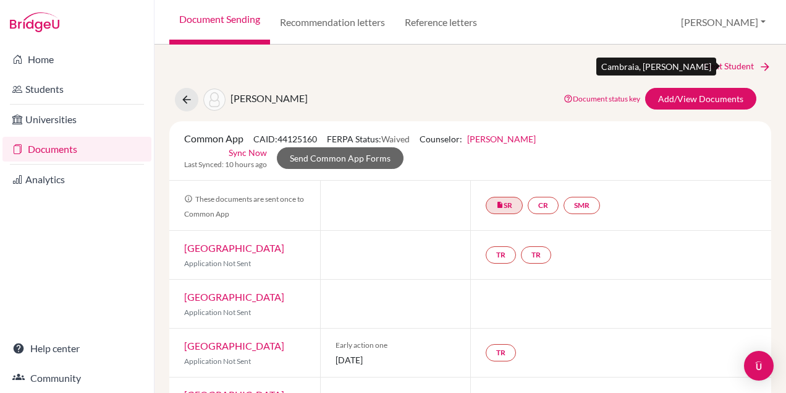
click at [729, 66] on link "Next Student" at bounding box center [737, 66] width 67 height 14
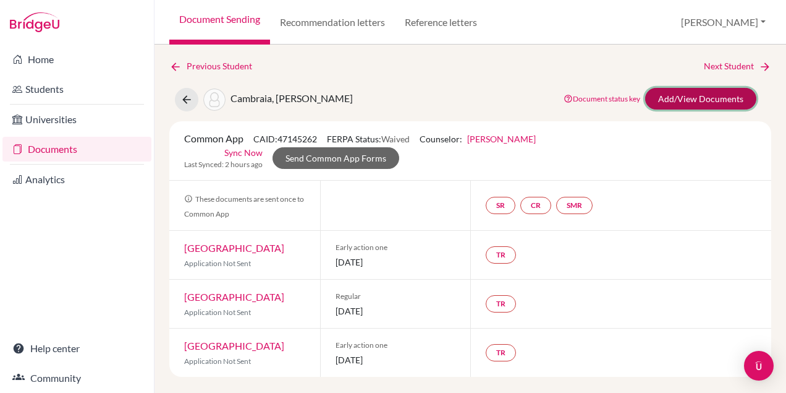
click at [666, 101] on link "Add/View Documents" at bounding box center [700, 99] width 111 height 22
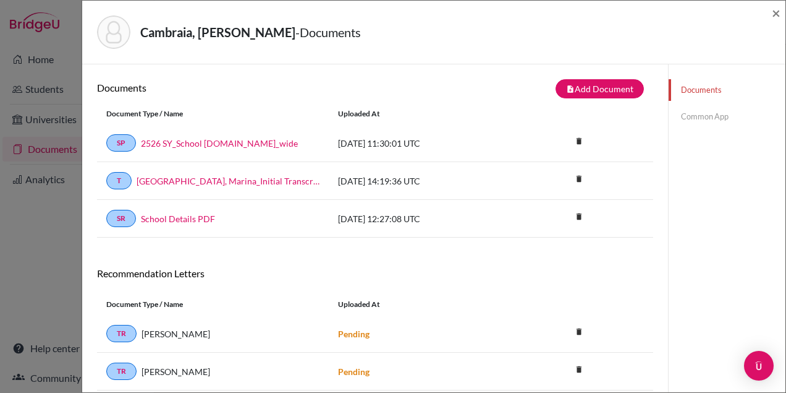
click at [707, 116] on link "Common App" at bounding box center [727, 117] width 117 height 22
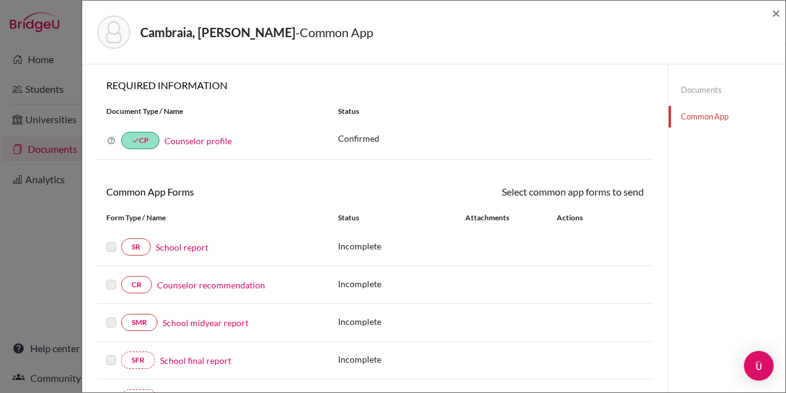
click at [178, 247] on link "School report" at bounding box center [182, 246] width 53 height 13
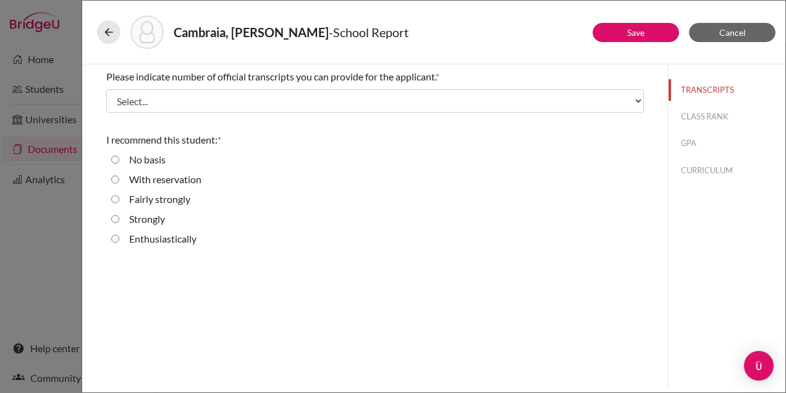
click at [137, 217] on label "Strongly" at bounding box center [147, 218] width 36 height 15
click at [119, 217] on input "Strongly" at bounding box center [115, 218] width 8 height 15
radio input "true"
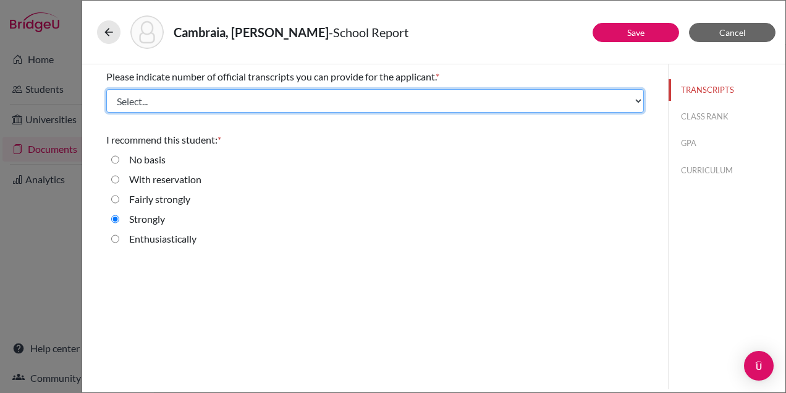
click at [433, 103] on select "Select... 1 2 3 4" at bounding box center [375, 100] width 538 height 23
select select "1"
click at [106, 89] on select "Select... 1 2 3 4" at bounding box center [375, 100] width 538 height 23
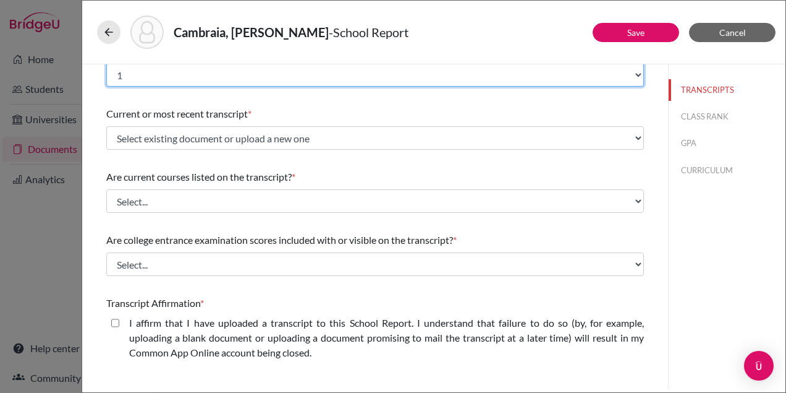
scroll to position [30, 0]
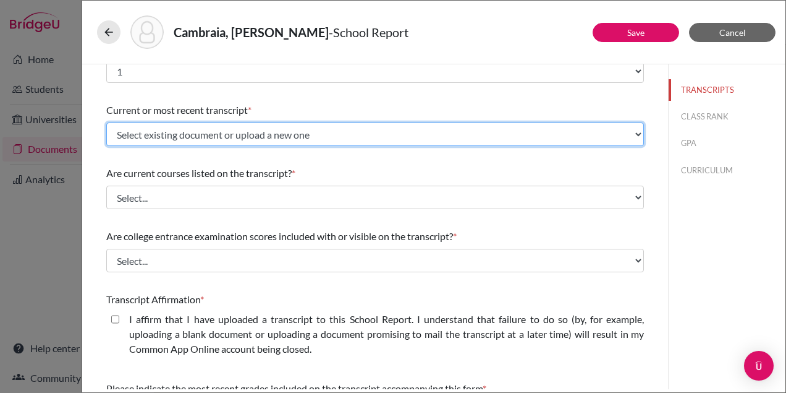
click at [358, 135] on select "Select existing document or upload a new one Cambraia, Marina_Initial Transcrip…" at bounding box center [375, 133] width 538 height 23
select select "656720"
click at [106, 122] on select "Select existing document or upload a new one Cambraia, Marina_Initial Transcrip…" at bounding box center [375, 133] width 538 height 23
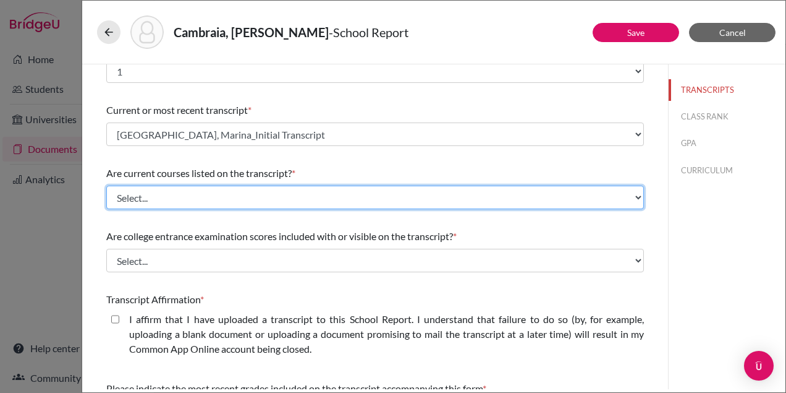
click at [316, 203] on select "Select... Yes No" at bounding box center [375, 196] width 538 height 23
select select "0"
click at [106, 185] on select "Select... Yes No" at bounding box center [375, 196] width 538 height 23
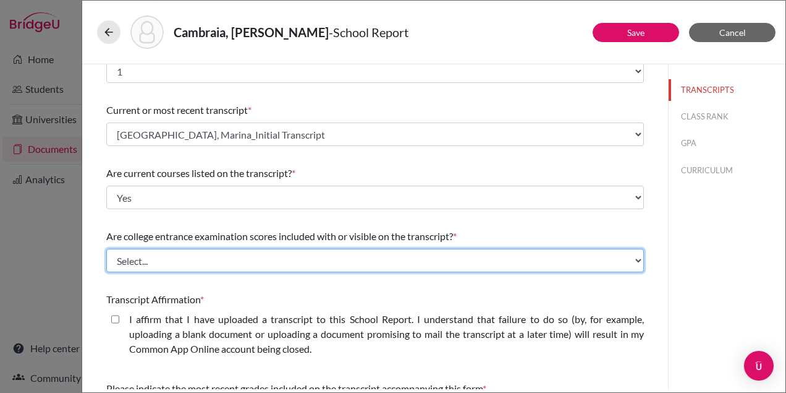
click at [292, 260] on select "Select... Yes No" at bounding box center [375, 259] width 538 height 23
select select "1"
click at [106, 248] on select "Select... Yes No" at bounding box center [375, 259] width 538 height 23
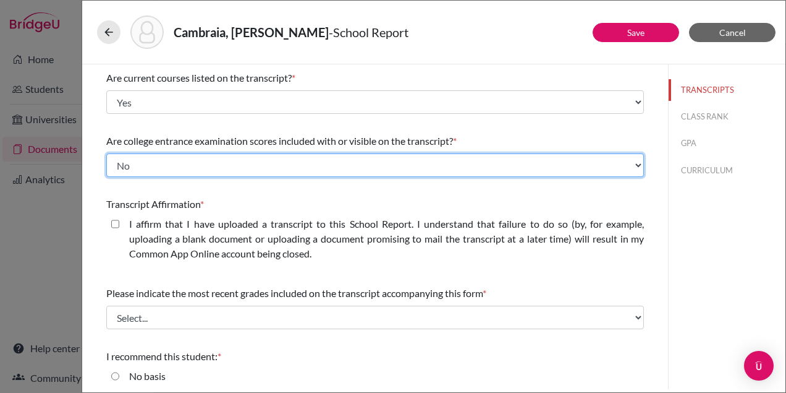
scroll to position [135, 0]
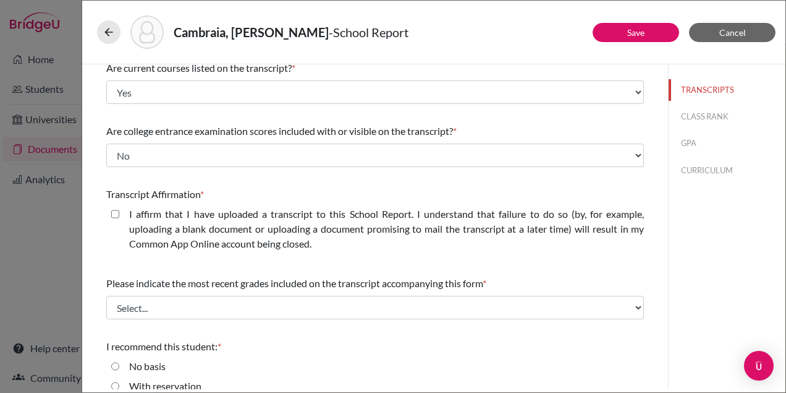
click at [116, 213] on closed\ "I affirm that I have uploaded a transcript to this School Report. I understand …" at bounding box center [115, 213] width 8 height 15
checkbox closed\ "true"
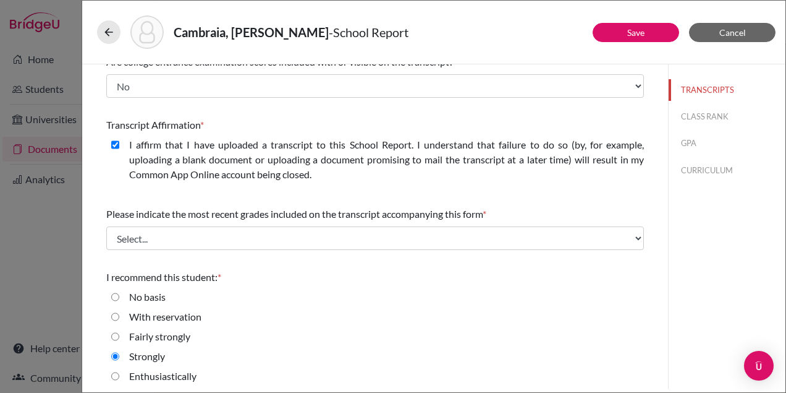
scroll to position [208, 0]
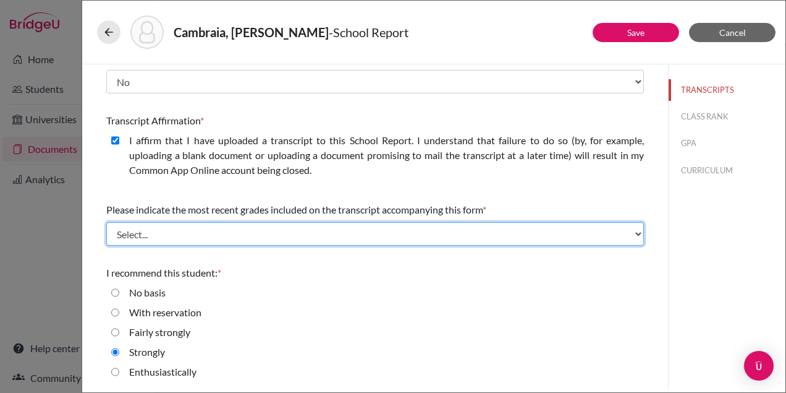
click at [227, 240] on select "Select... Final junior year grades 1st Quarter senior year grades 2nd Quarter/1…" at bounding box center [375, 233] width 538 height 23
select select "0"
click at [106, 222] on select "Select... Final junior year grades 1st Quarter senior year grades 2nd Quarter/1…" at bounding box center [375, 233] width 538 height 23
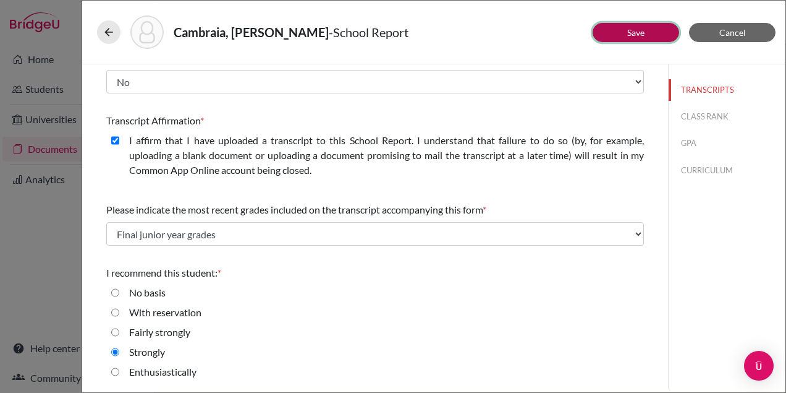
click at [639, 35] on link "Save" at bounding box center [635, 32] width 17 height 11
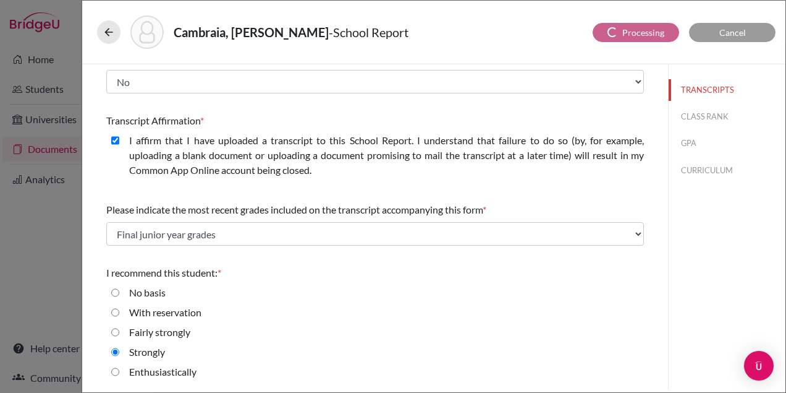
scroll to position [0, 0]
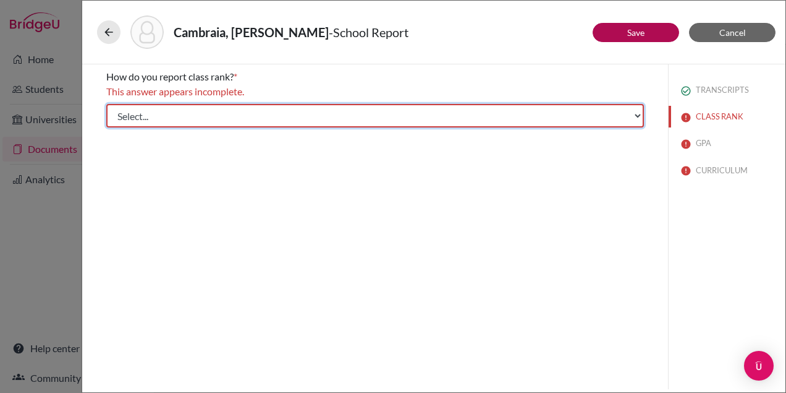
click at [181, 116] on select "Select... Exact Decile Quintile Quartile None" at bounding box center [375, 115] width 538 height 23
select select "5"
click at [106, 104] on select "Select... Exact Decile Quintile Quartile None" at bounding box center [375, 115] width 538 height 23
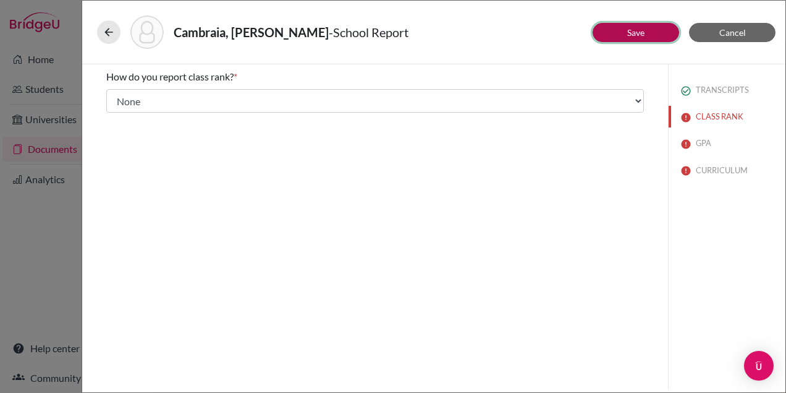
click at [619, 35] on button "Save" at bounding box center [636, 32] width 87 height 19
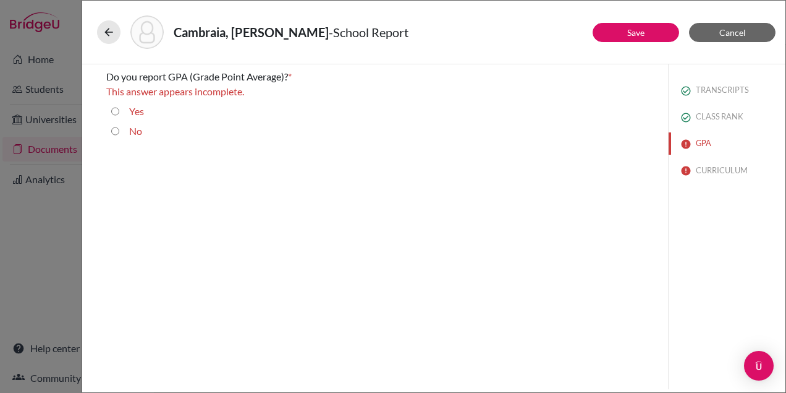
click at [116, 110] on input "Yes" at bounding box center [115, 111] width 8 height 15
radio input "true"
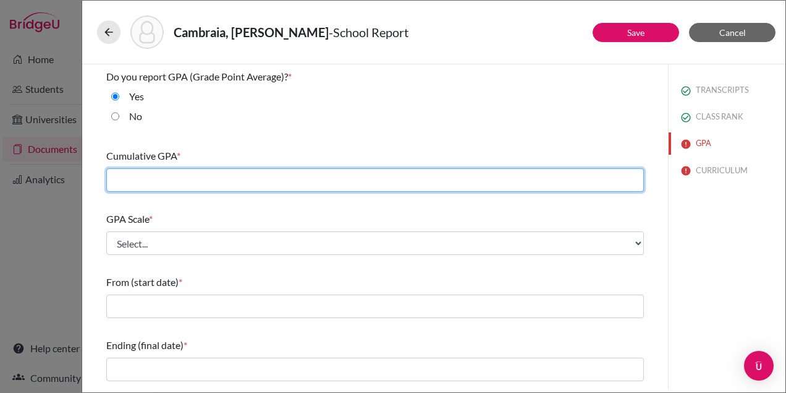
click at [277, 176] on input "text" at bounding box center [375, 179] width 538 height 23
type input "4.18"
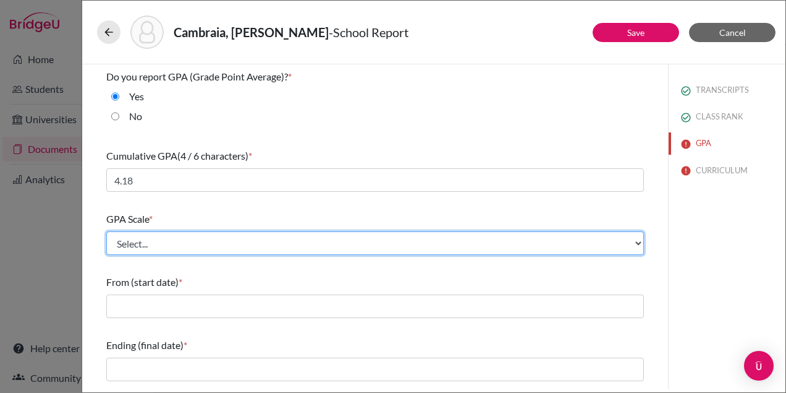
click at [250, 245] on select "Select... 4 5 6 7 8 9 10 11 12 13 14 15 16 17 18 19 20 100" at bounding box center [375, 242] width 538 height 23
select select "4"
click at [106, 231] on select "Select... 4 5 6 7 8 9 10 11 12 13 14 15 16 17 18 19 20 100" at bounding box center [375, 242] width 538 height 23
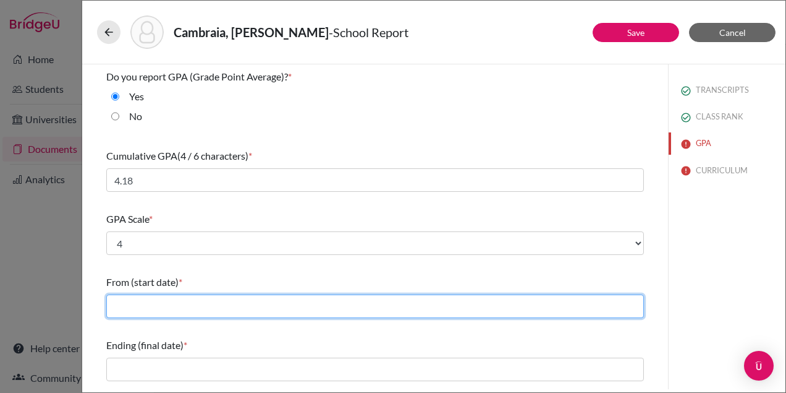
click at [207, 304] on input "text" at bounding box center [375, 305] width 538 height 23
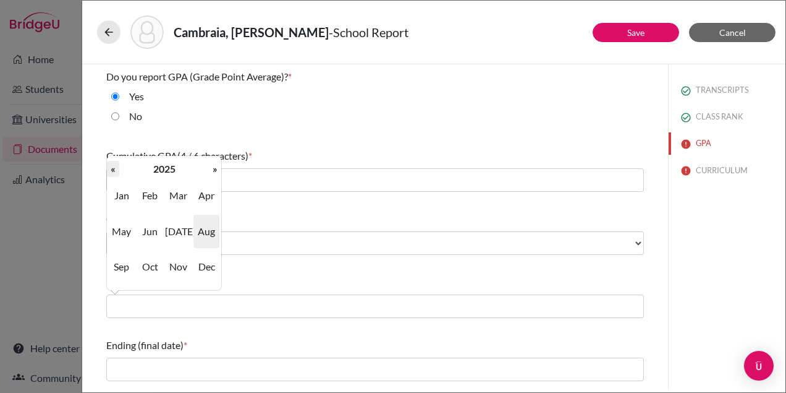
click at [115, 168] on th "«" at bounding box center [113, 169] width 12 height 16
click at [116, 168] on th "«" at bounding box center [113, 169] width 12 height 16
click at [174, 224] on span "Jul" at bounding box center [178, 230] width 26 height 33
type input "07/2022"
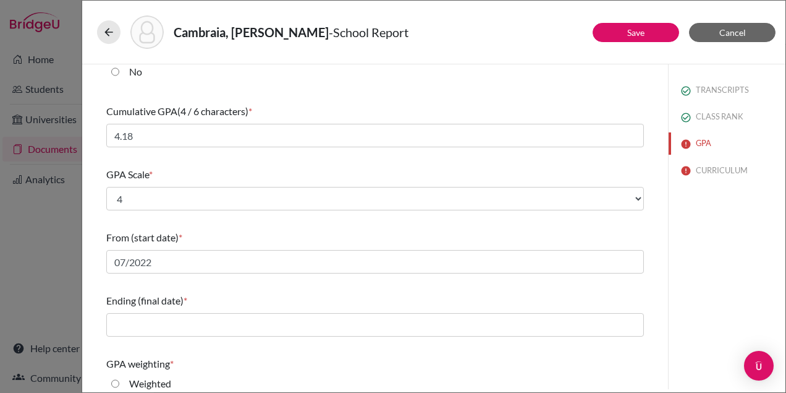
scroll to position [46, 0]
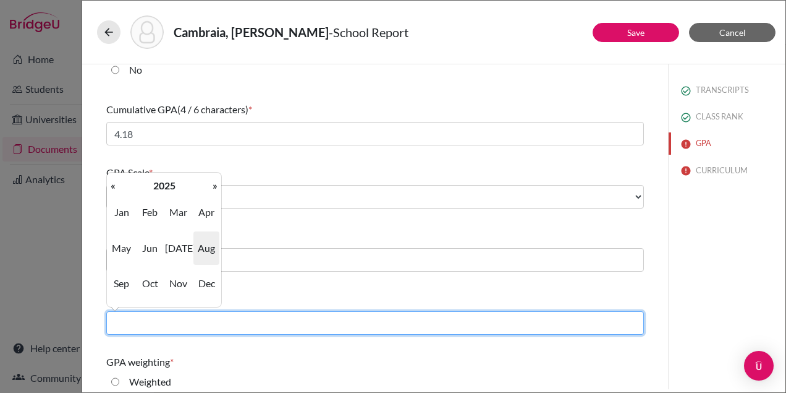
click at [162, 321] on input "text" at bounding box center [375, 322] width 538 height 23
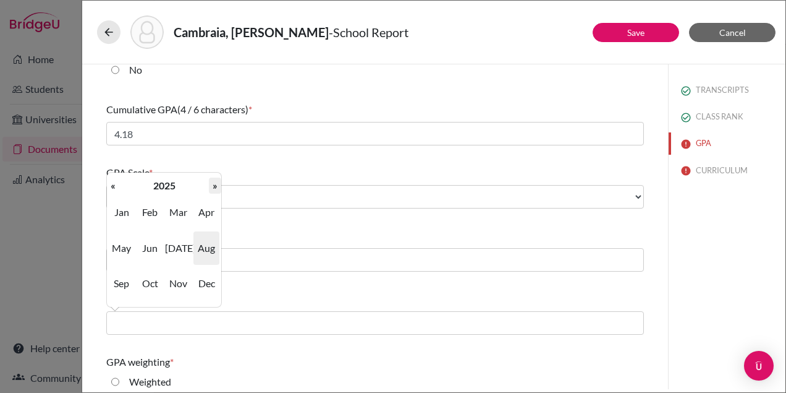
click at [213, 184] on th "»" at bounding box center [215, 185] width 12 height 16
click at [122, 248] on span "May" at bounding box center [122, 247] width 26 height 33
type input "05/2026"
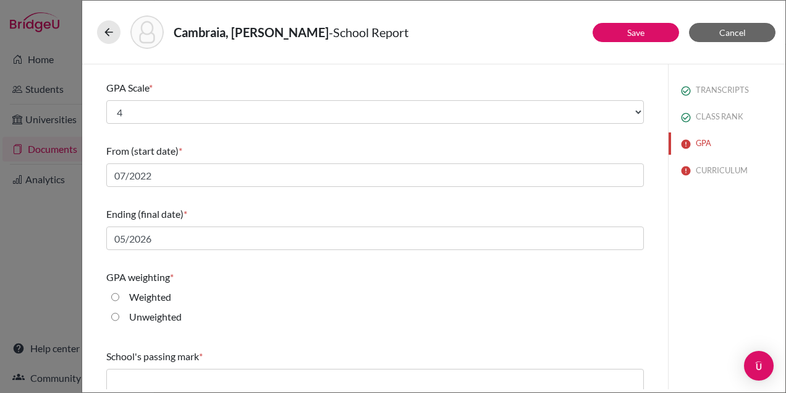
scroll to position [165, 0]
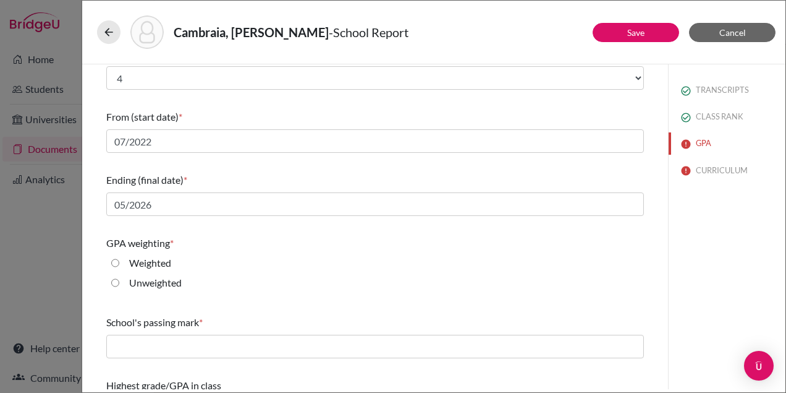
click at [144, 260] on label "Weighted" at bounding box center [150, 262] width 42 height 15
click at [119, 260] on input "Weighted" at bounding box center [115, 262] width 8 height 15
radio input "true"
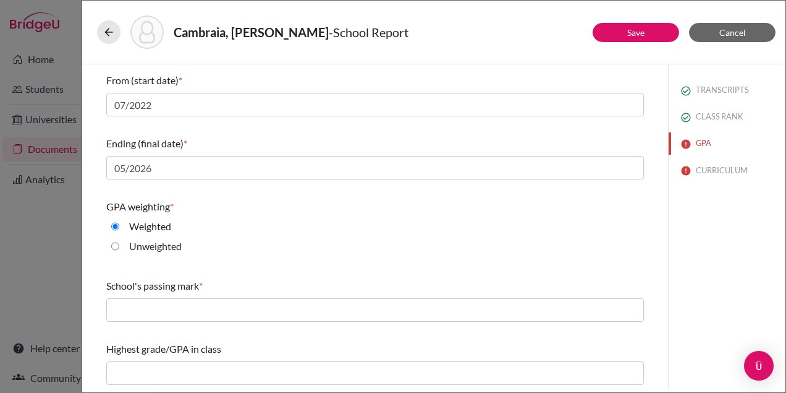
scroll to position [202, 0]
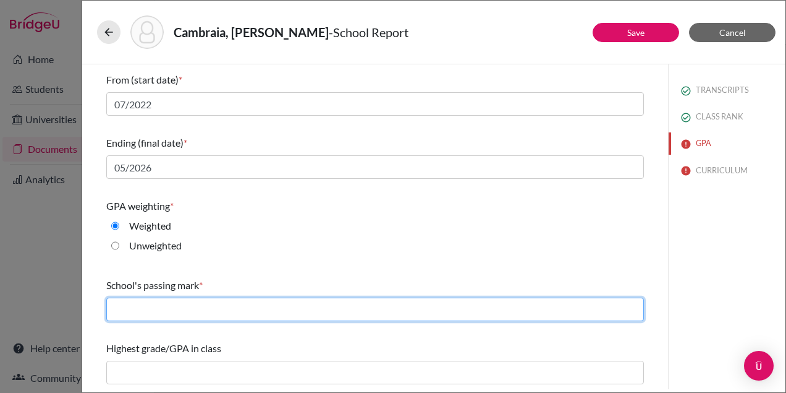
click at [284, 302] on input "text" at bounding box center [375, 308] width 538 height 23
type input "60"
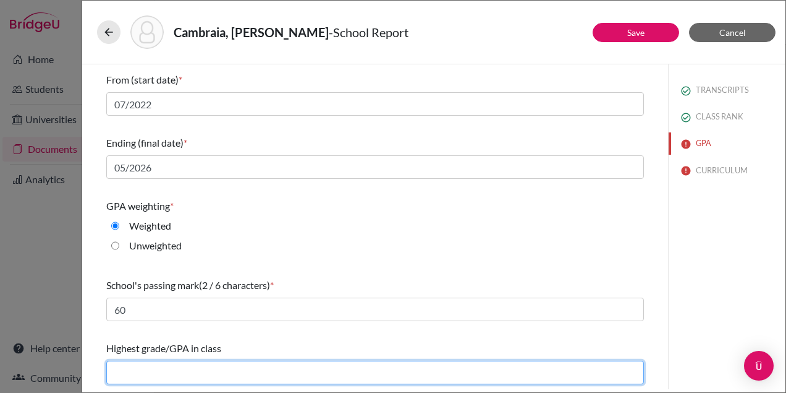
click at [233, 363] on input "text" at bounding box center [375, 371] width 538 height 23
type input "4.39"
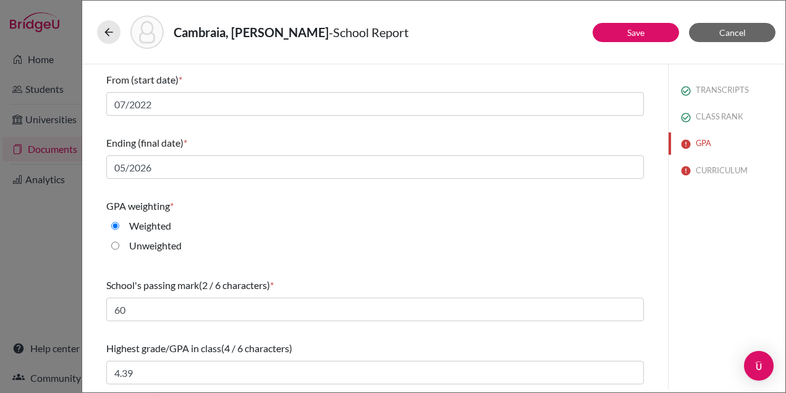
click at [363, 223] on div "Weighted" at bounding box center [375, 228] width 538 height 20
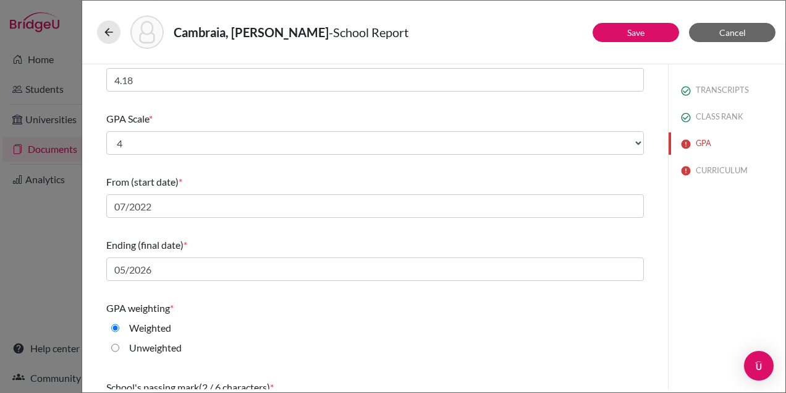
scroll to position [0, 0]
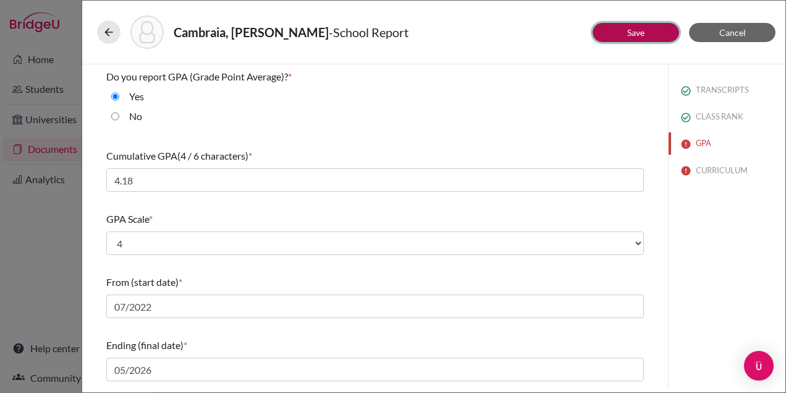
click at [621, 35] on button "Save" at bounding box center [636, 32] width 87 height 19
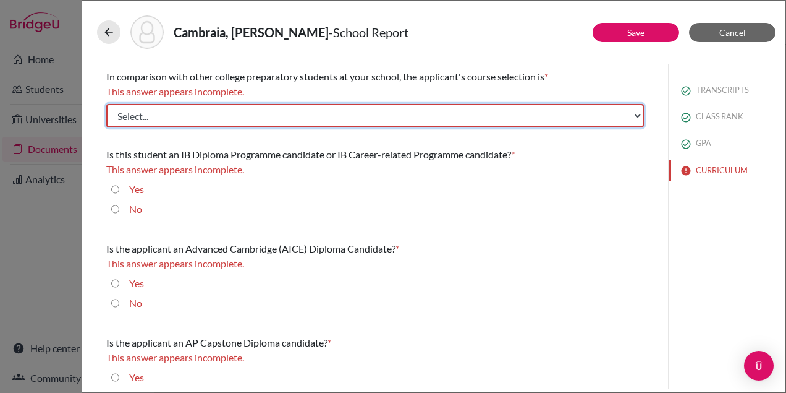
click at [213, 114] on select "Select... Less than demanding Average Demanding Very demanding Most demanding P…" at bounding box center [375, 115] width 538 height 23
click at [281, 119] on select "Select... Less than demanding Average Demanding Very demanding Most demanding P…" at bounding box center [375, 115] width 538 height 23
select select "2"
click at [106, 104] on select "Select... Less than demanding Average Demanding Very demanding Most demanding P…" at bounding box center [375, 115] width 538 height 23
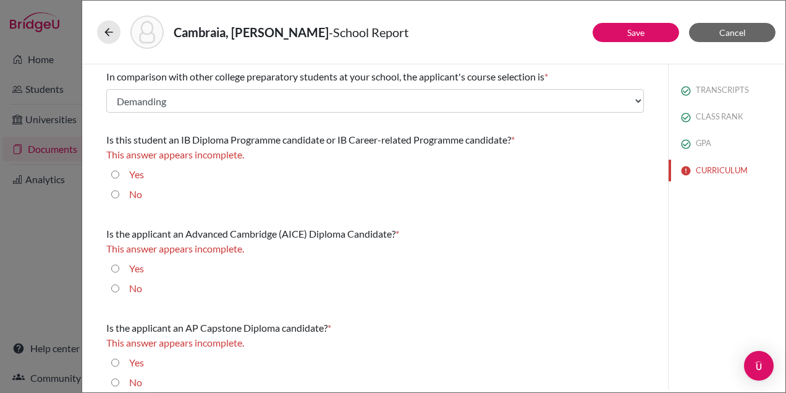
click at [135, 195] on label "No" at bounding box center [135, 194] width 13 height 15
click at [119, 195] on input "No" at bounding box center [115, 194] width 8 height 15
radio input "true"
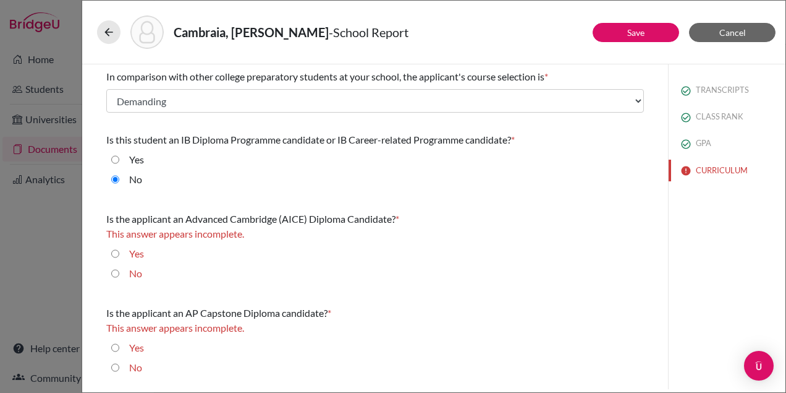
click at [118, 272] on input "No" at bounding box center [115, 273] width 8 height 15
radio input "true"
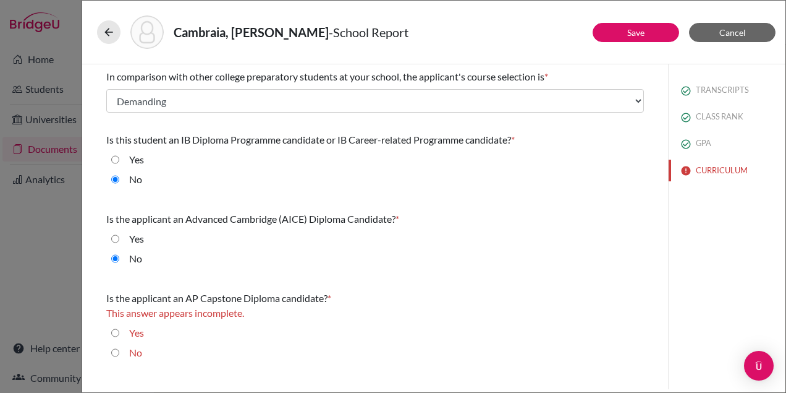
click at [115, 332] on input "Yes" at bounding box center [115, 332] width 8 height 15
radio input "true"
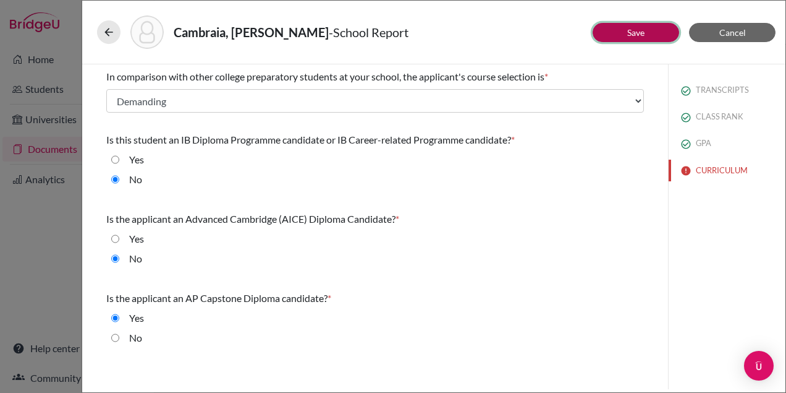
click at [616, 30] on button "Save" at bounding box center [636, 32] width 87 height 19
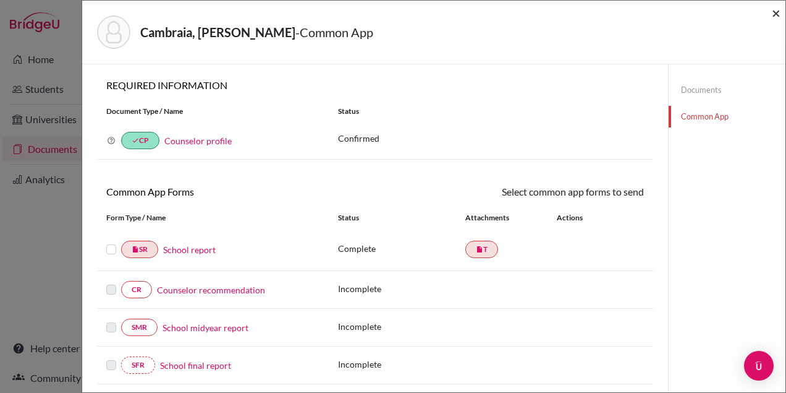
click at [774, 15] on span "×" at bounding box center [776, 13] width 9 height 18
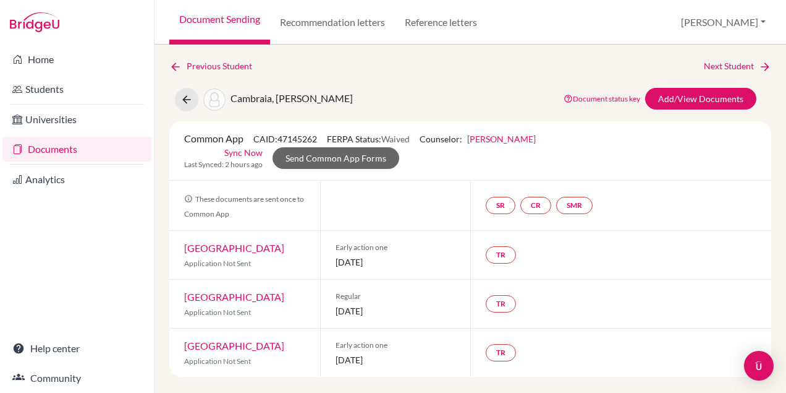
click at [67, 144] on link "Documents" at bounding box center [76, 149] width 149 height 25
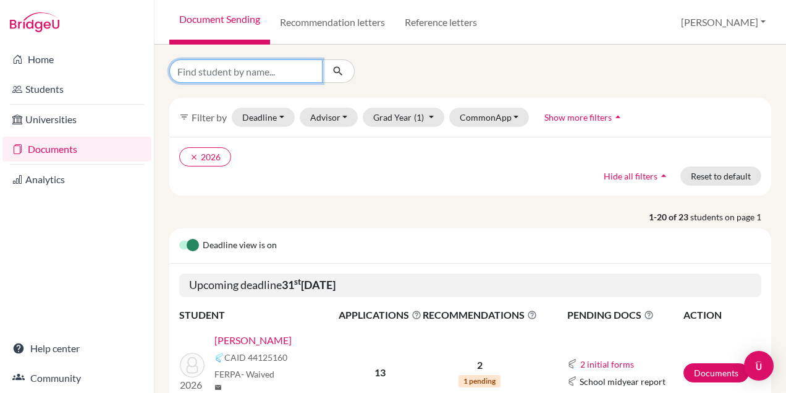
click at [237, 78] on input "Find student by name..." at bounding box center [245, 70] width 153 height 23
type input "helena"
click button "submit" at bounding box center [338, 70] width 33 height 23
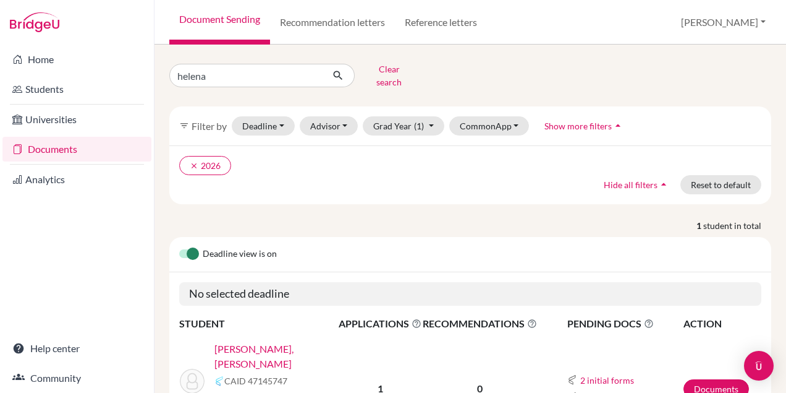
scroll to position [60, 0]
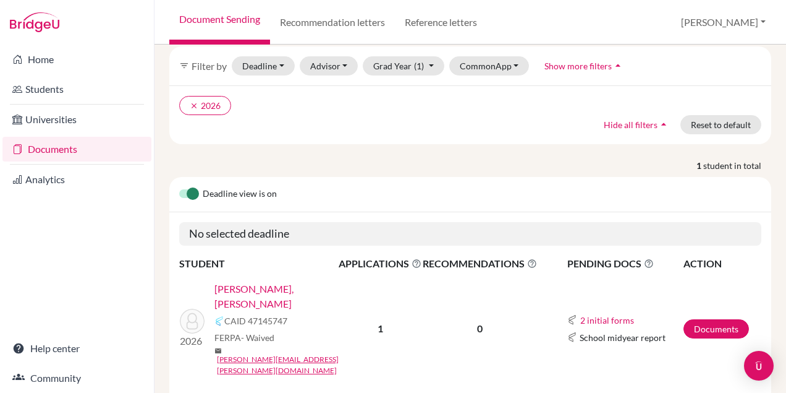
click at [292, 281] on link "[PERSON_NAME], [PERSON_NAME]" at bounding box center [280, 296] width 132 height 30
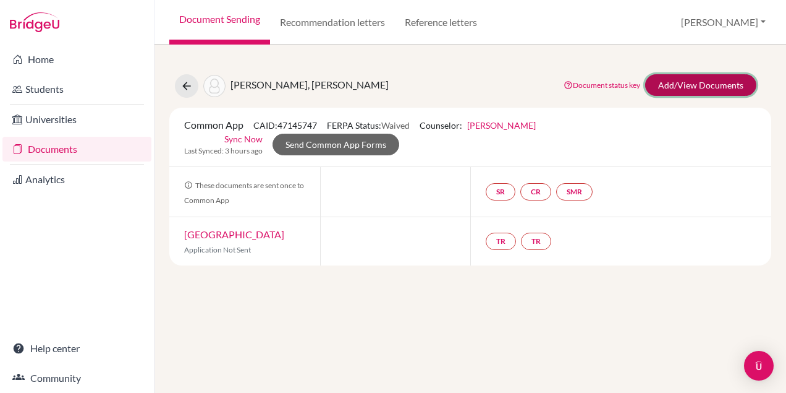
click at [685, 93] on link "Add/View Documents" at bounding box center [700, 85] width 111 height 22
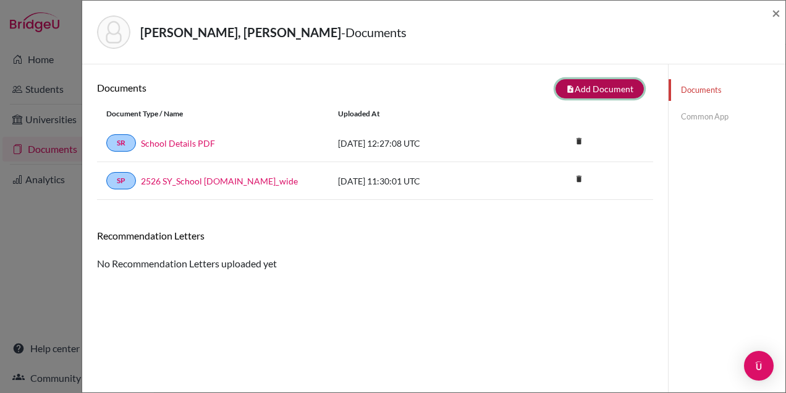
click at [584, 90] on button "note_add Add Document" at bounding box center [600, 88] width 88 height 19
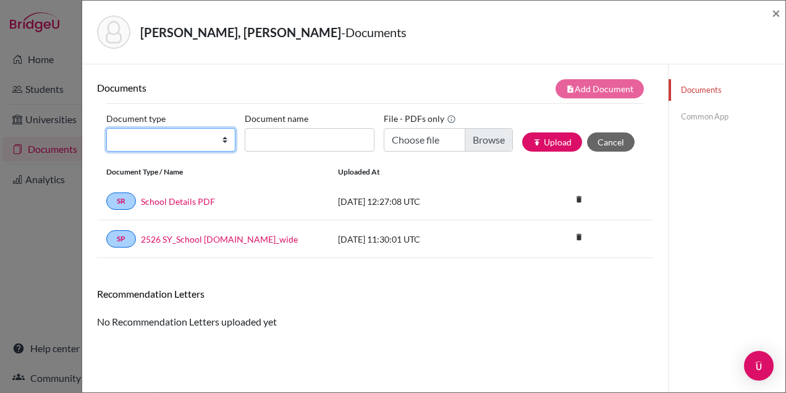
click at [181, 138] on select "Change explanation for Common App reports Counselor recommendation Internationa…" at bounding box center [170, 139] width 129 height 23
select select "2"
click at [106, 128] on select "Change explanation for Common App reports Counselor recommendation Internationa…" at bounding box center [170, 139] width 129 height 23
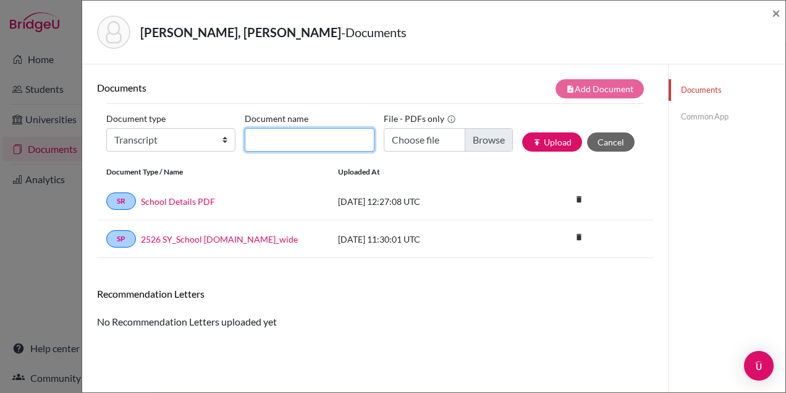
click at [281, 137] on input "Document name" at bounding box center [309, 139] width 129 height 23
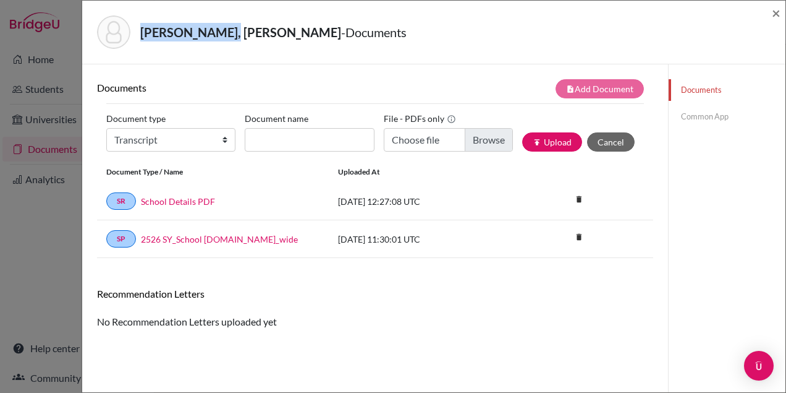
drag, startPoint x: 218, startPoint y: 31, endPoint x: 140, endPoint y: 37, distance: 78.1
click at [140, 37] on div "[PERSON_NAME], [PERSON_NAME] - Documents" at bounding box center [429, 31] width 665 height 33
copy strong "[PERSON_NAME]"
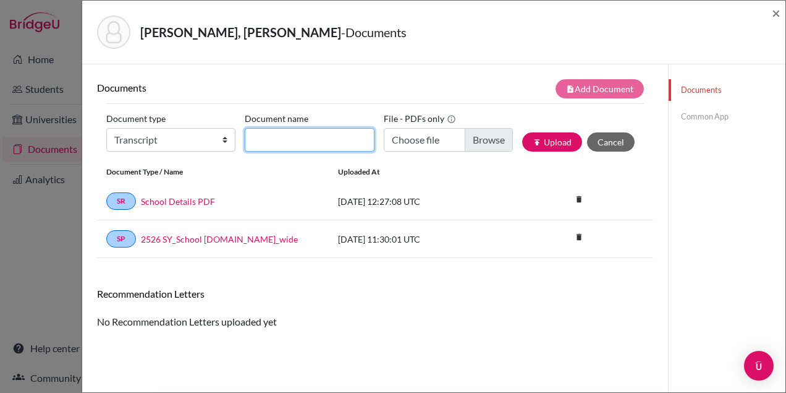
click at [281, 136] on input "Document name" at bounding box center [309, 139] width 129 height 23
paste input "[PERSON_NAME]"
type input "[PERSON_NAME], Helena_Initial Transcript"
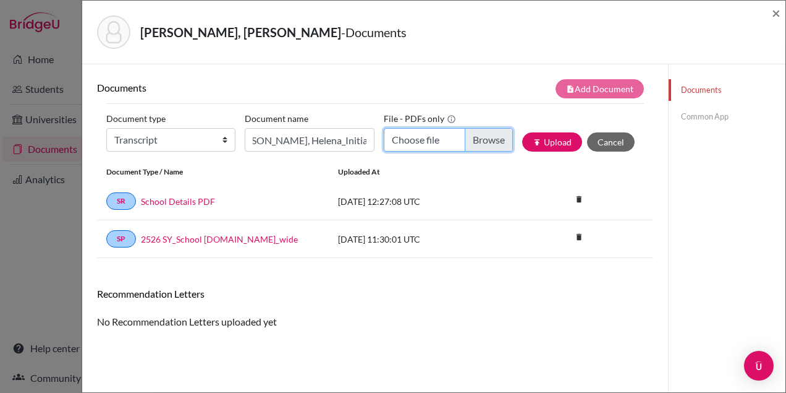
click at [482, 150] on input "Choose file" at bounding box center [448, 139] width 129 height 23
type input "C:\fakepath\[PERSON_NAME].pdf"
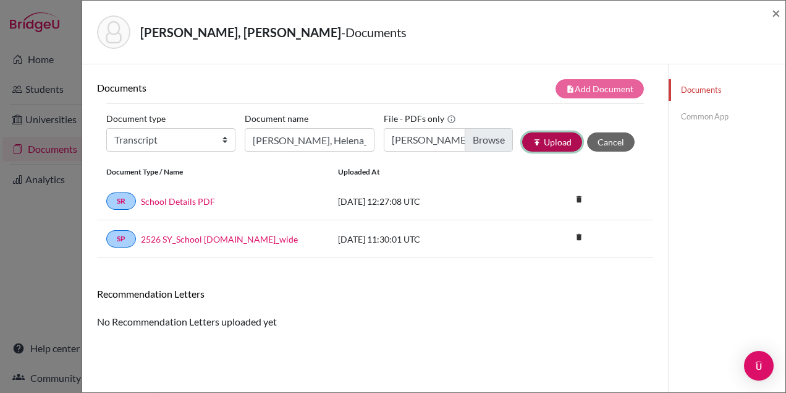
click at [552, 142] on button "publish Upload" at bounding box center [552, 141] width 60 height 19
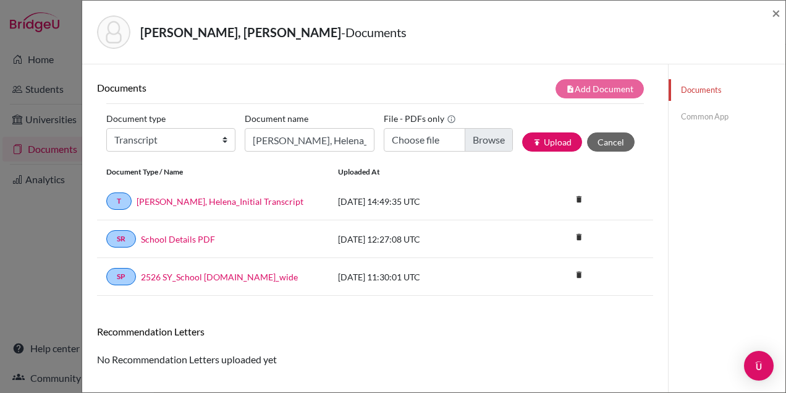
click at [703, 114] on link "Common App" at bounding box center [727, 117] width 117 height 22
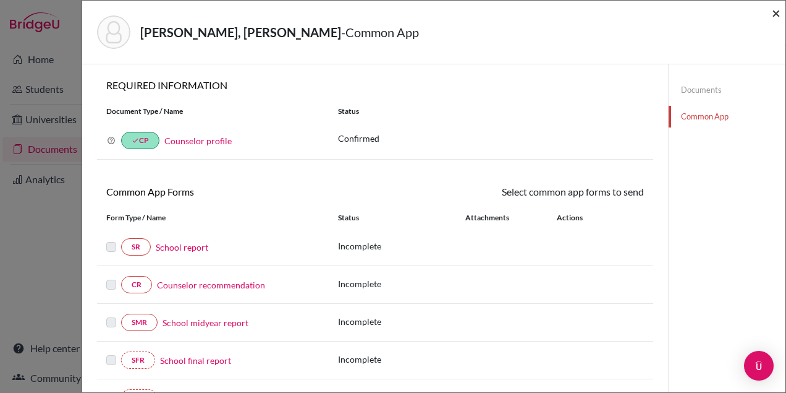
click at [774, 15] on span "×" at bounding box center [776, 13] width 9 height 18
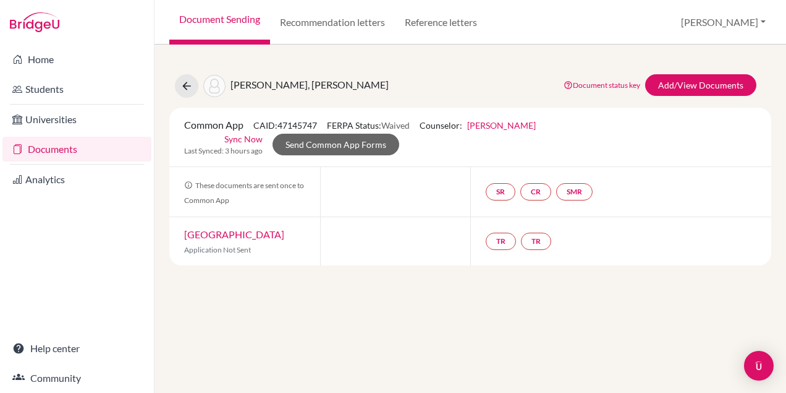
click at [70, 155] on link "Documents" at bounding box center [76, 149] width 149 height 25
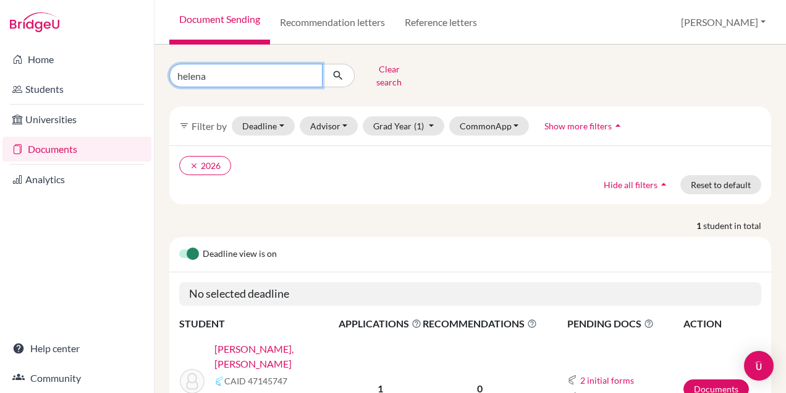
click at [225, 72] on input "helena" at bounding box center [245, 75] width 153 height 23
type input "h"
type input "[PERSON_NAME]"
click button "submit" at bounding box center [338, 75] width 33 height 23
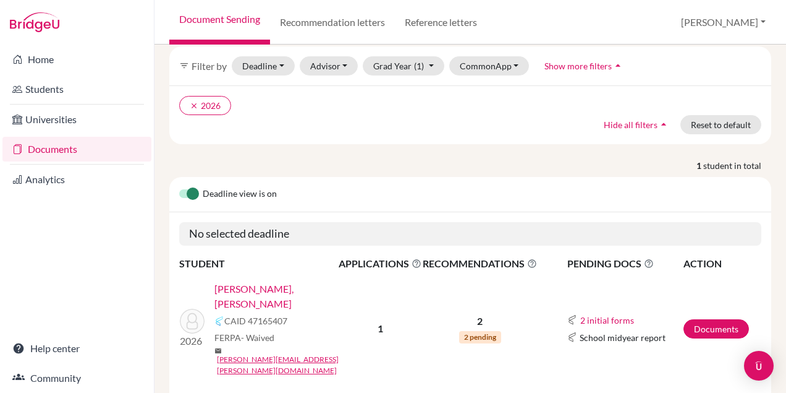
click at [283, 281] on link "[PERSON_NAME], [PERSON_NAME]" at bounding box center [280, 296] width 132 height 30
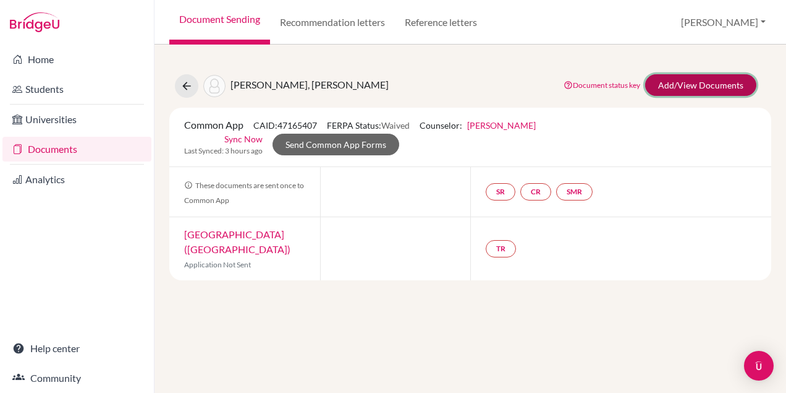
click at [675, 87] on link "Add/View Documents" at bounding box center [700, 85] width 111 height 22
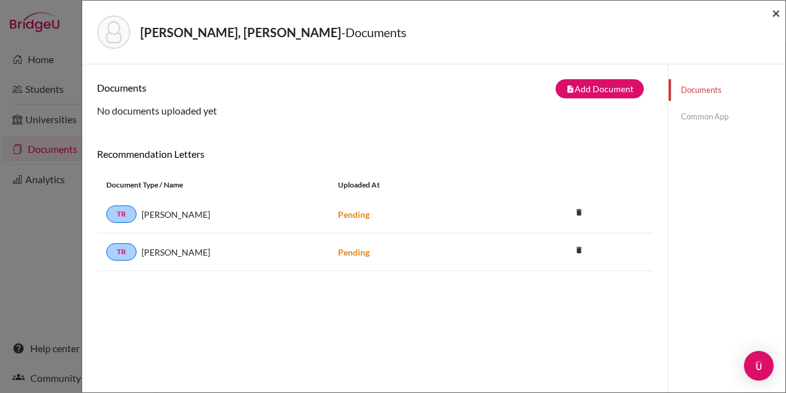
click at [777, 17] on span "×" at bounding box center [776, 13] width 9 height 18
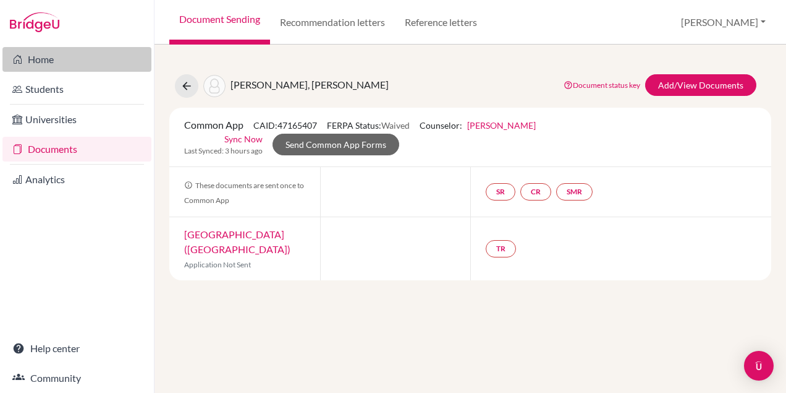
click at [46, 63] on link "Home" at bounding box center [76, 59] width 149 height 25
